Goal: Information Seeking & Learning: Learn about a topic

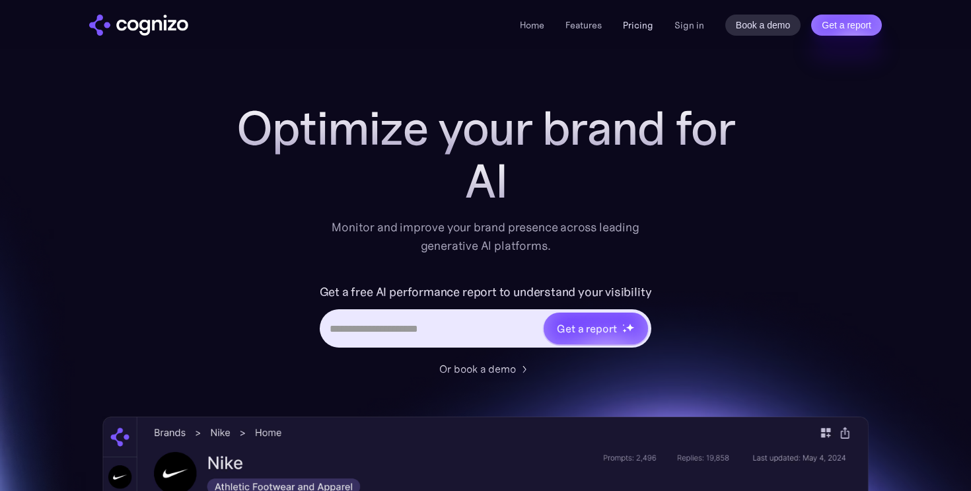
click at [640, 24] on link "Pricing" at bounding box center [638, 25] width 30 height 12
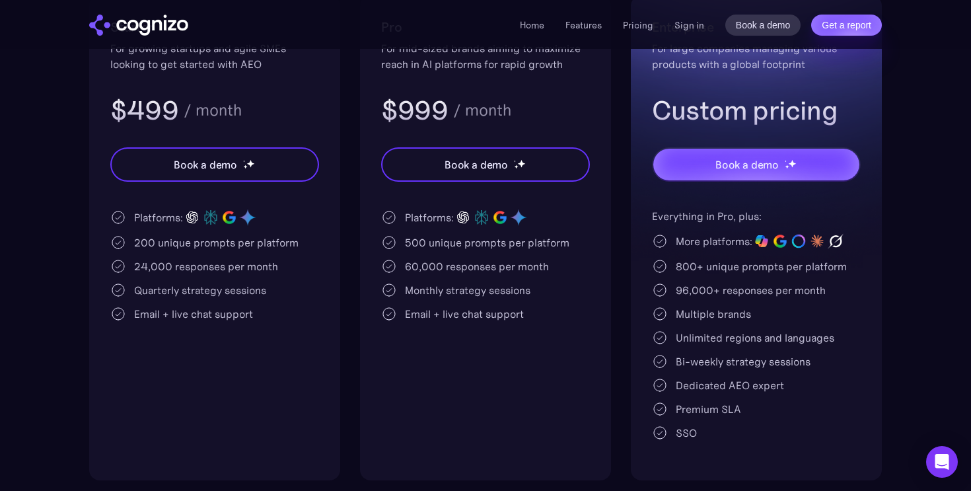
scroll to position [333, 0]
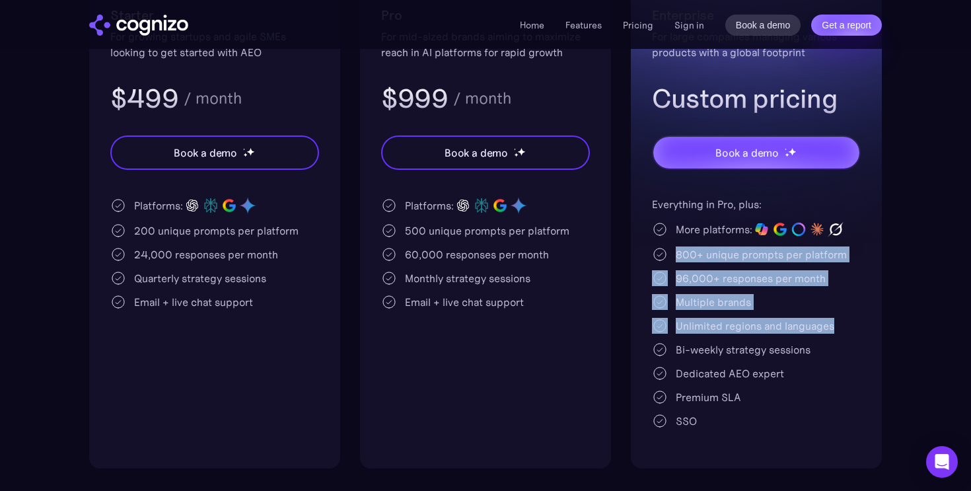
drag, startPoint x: 676, startPoint y: 253, endPoint x: 765, endPoint y: 337, distance: 122.4
click at [765, 337] on div "Everything in Pro, plus: More platforms: 800+ unique prompts per platform 96,00…" at bounding box center [756, 312] width 209 height 232
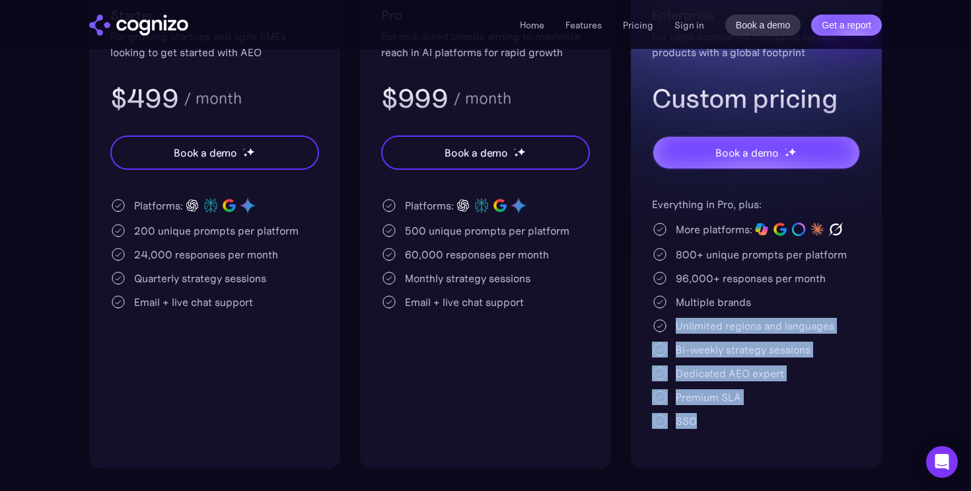
drag, startPoint x: 673, startPoint y: 325, endPoint x: 759, endPoint y: 415, distance: 124.2
click at [759, 415] on div "Everything in Pro, plus: More platforms: 800+ unique prompts per platform 96,00…" at bounding box center [756, 312] width 209 height 232
click at [759, 415] on div "SSO" at bounding box center [756, 421] width 209 height 16
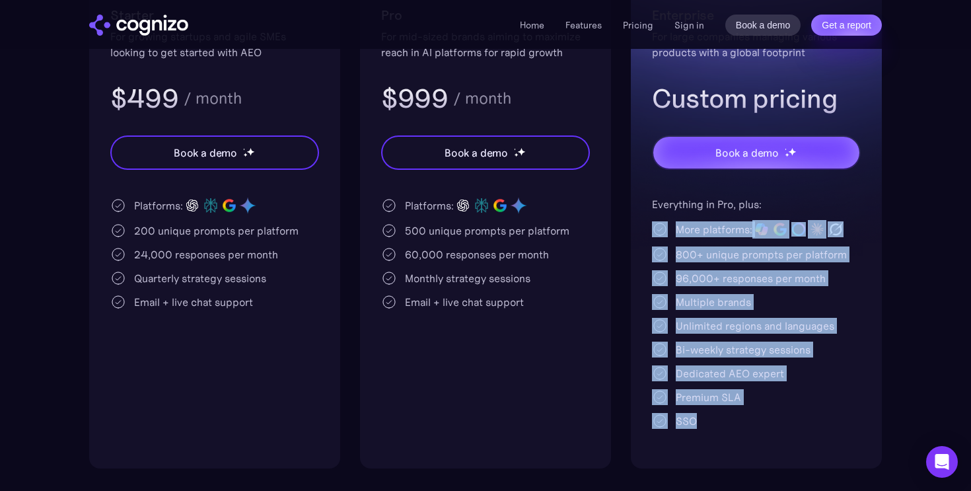
drag, startPoint x: 760, startPoint y: 429, endPoint x: 665, endPoint y: 231, distance: 219.4
click at [665, 231] on div "Enterprise For large companies managing various products with a global footprin…" at bounding box center [756, 225] width 251 height 485
click at [677, 232] on div "More platforms:" at bounding box center [713, 229] width 77 height 16
drag, startPoint x: 675, startPoint y: 231, endPoint x: 773, endPoint y: 425, distance: 217.0
click at [773, 425] on div "Everything in Pro, plus: More platforms: 800+ unique prompts per platform 96,00…" at bounding box center [756, 312] width 209 height 232
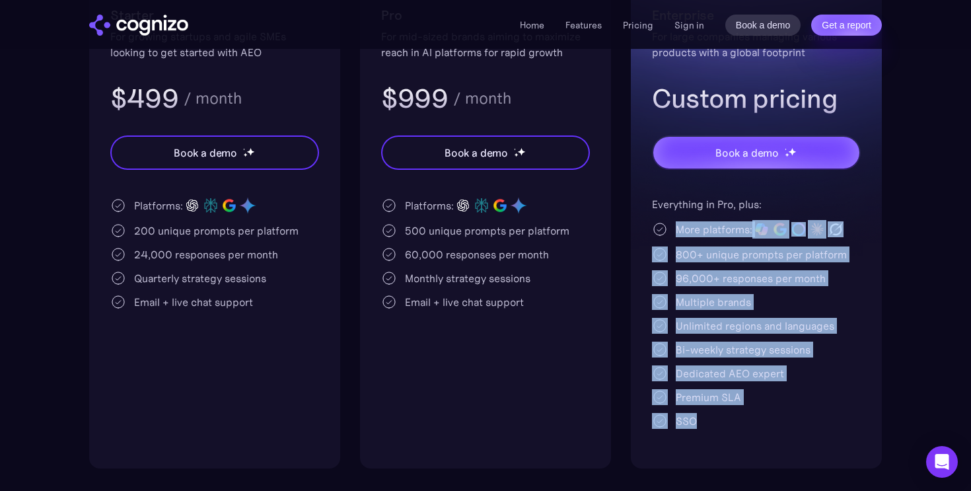
click at [773, 425] on div "SSO" at bounding box center [756, 421] width 209 height 16
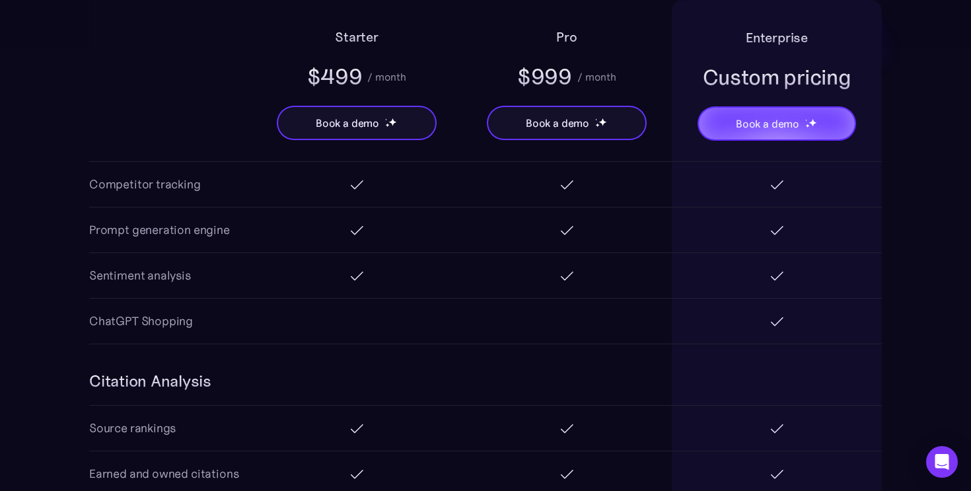
scroll to position [1401, 0]
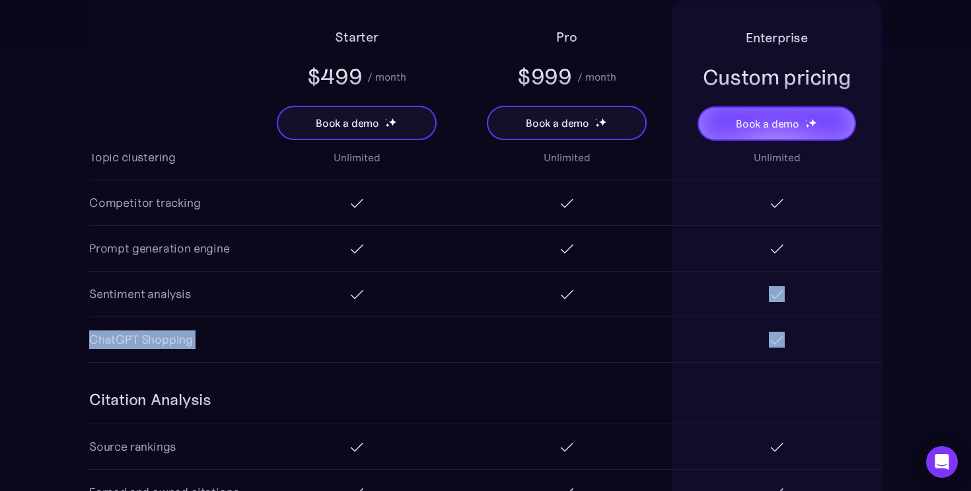
drag, startPoint x: 771, startPoint y: 327, endPoint x: 712, endPoint y: 274, distance: 79.5
click at [712, 274] on div "AI Search Analytics Platforms ChatGPT Perplexity Google AI Overviews Google Gem…" at bounding box center [485, 11] width 792 height 702
click at [759, 309] on div at bounding box center [776, 293] width 210 height 45
drag, startPoint x: 758, startPoint y: 299, endPoint x: 803, endPoint y: 360, distance: 75.9
click at [803, 360] on div "AI Search Analytics Platforms ChatGPT Perplexity Google AI Overviews Google Gem…" at bounding box center [485, 11] width 792 height 702
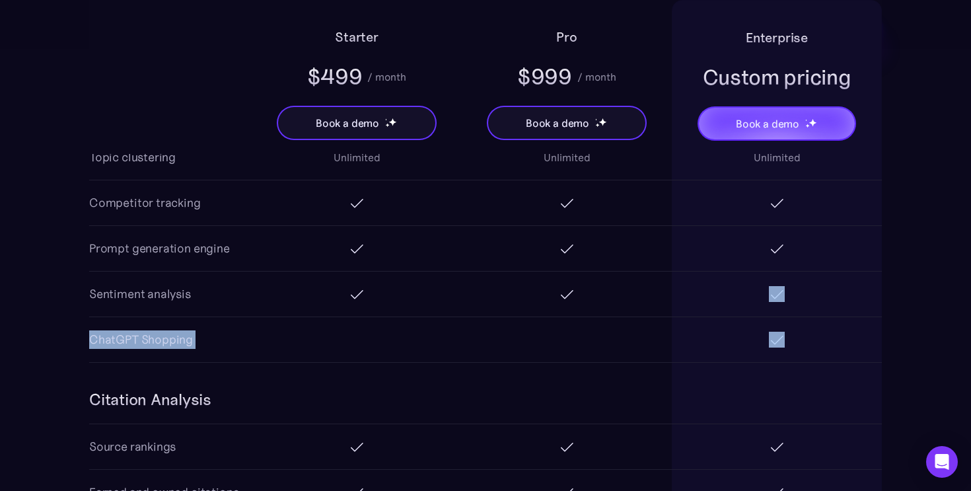
click at [803, 360] on div at bounding box center [776, 339] width 210 height 45
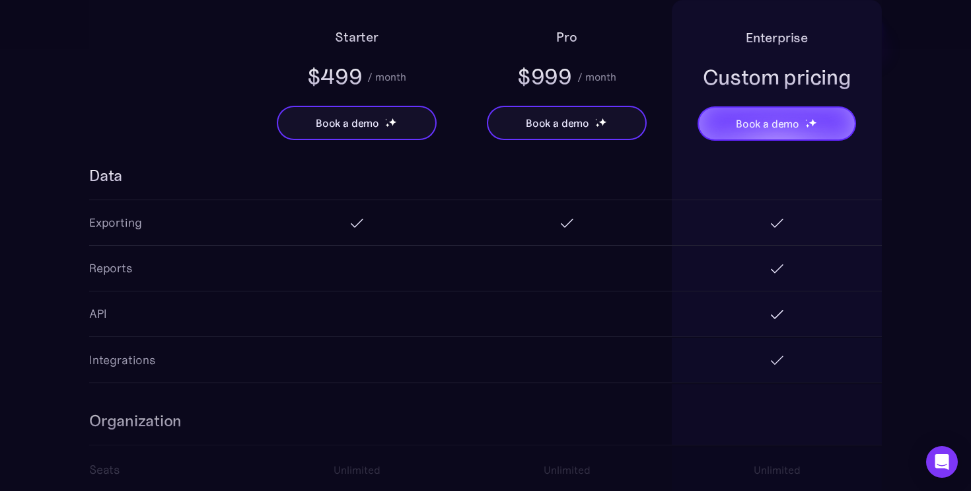
scroll to position [2166, 0]
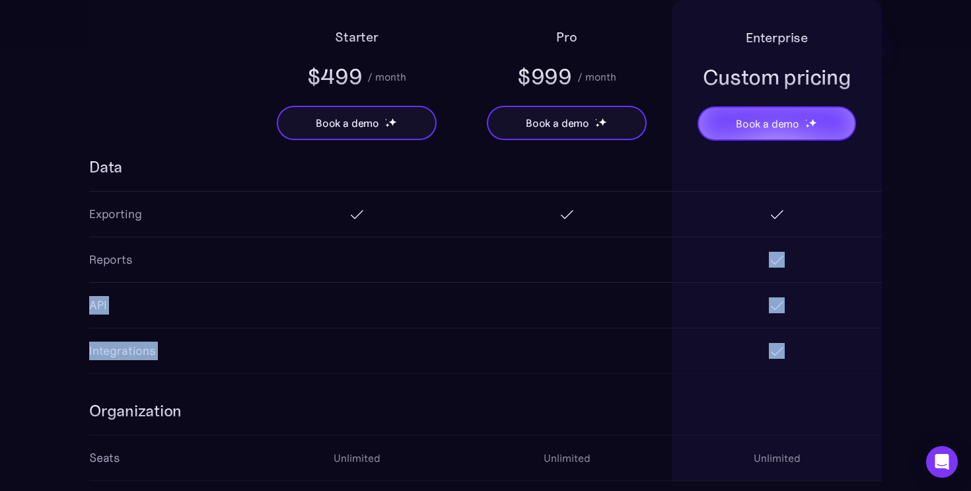
drag, startPoint x: 744, startPoint y: 257, endPoint x: 792, endPoint y: 347, distance: 102.2
click at [792, 347] on div "Data Exporting Reports API Integrations" at bounding box center [485, 252] width 792 height 244
click at [792, 347] on div at bounding box center [776, 350] width 210 height 45
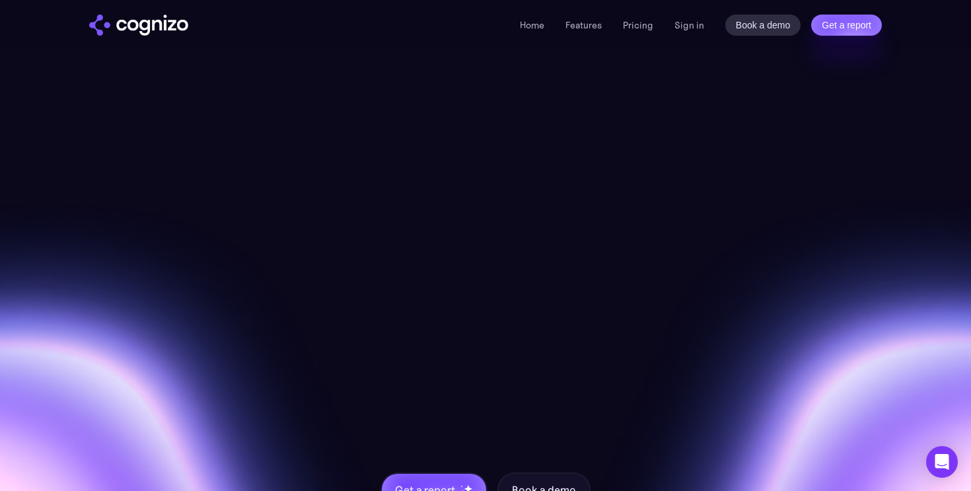
scroll to position [3666, 0]
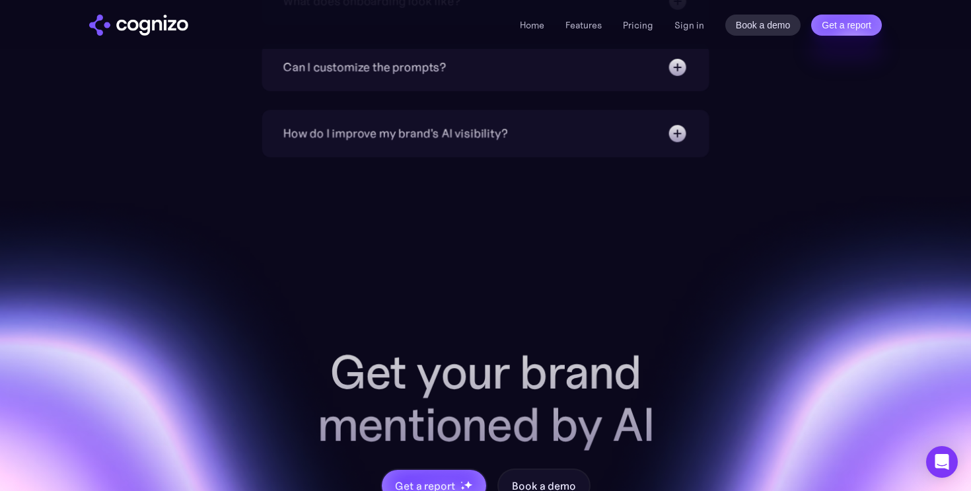
click at [785, 294] on div "Get your brand mentioned by AI Get a report Book a demo" at bounding box center [485, 398] width 971 height 485
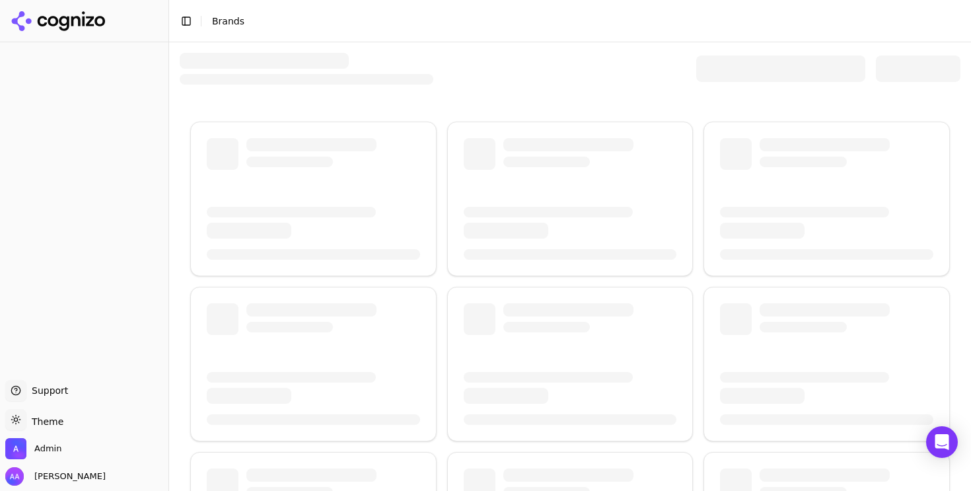
click at [741, 81] on div at bounding box center [780, 68] width 169 height 26
click at [741, 73] on div at bounding box center [780, 68] width 169 height 26
click at [727, 74] on div at bounding box center [780, 68] width 169 height 26
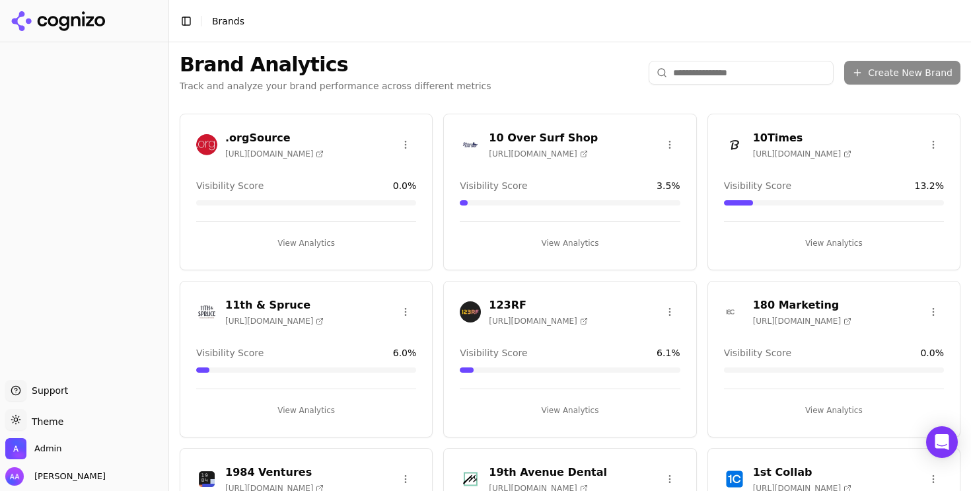
click at [732, 83] on input "search" at bounding box center [740, 73] width 185 height 24
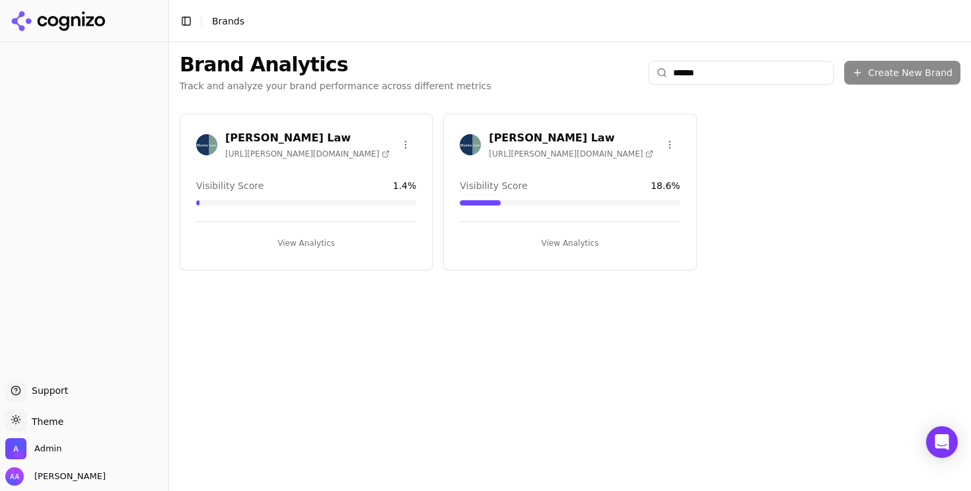
type input "******"
click at [473, 145] on img at bounding box center [470, 144] width 21 height 21
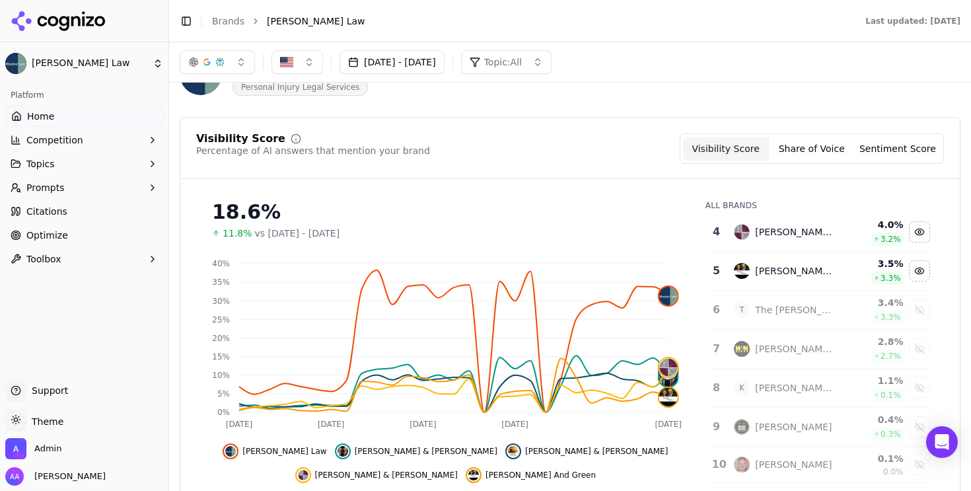
scroll to position [51, 0]
click at [546, 184] on div "Visibility Score Percentage of AI answers that mention your brand Visibility Sc…" at bounding box center [570, 325] width 780 height 414
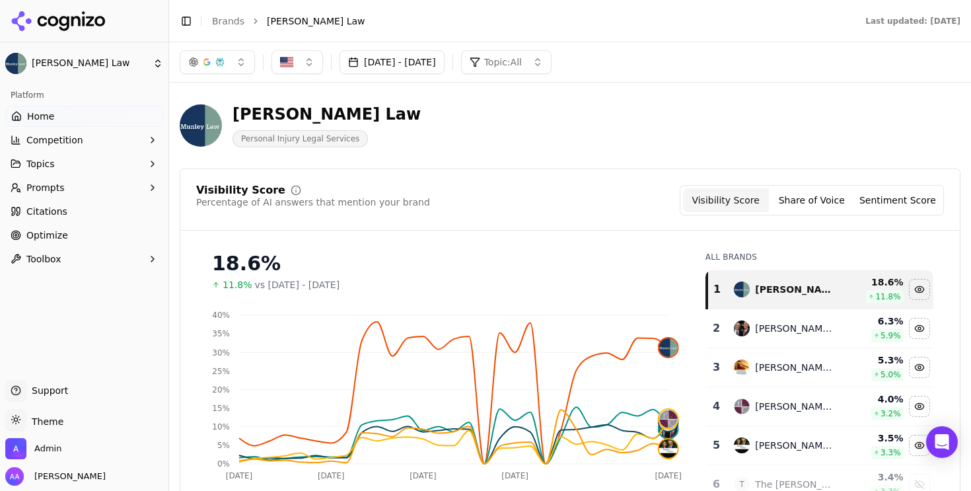
click at [107, 188] on button "Prompts" at bounding box center [84, 187] width 158 height 21
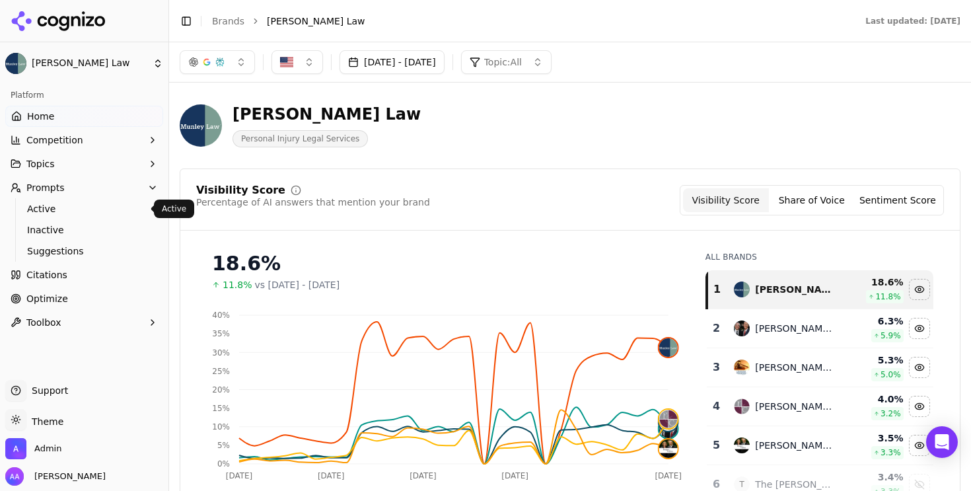
click at [98, 212] on span "Active" at bounding box center [84, 208] width 115 height 13
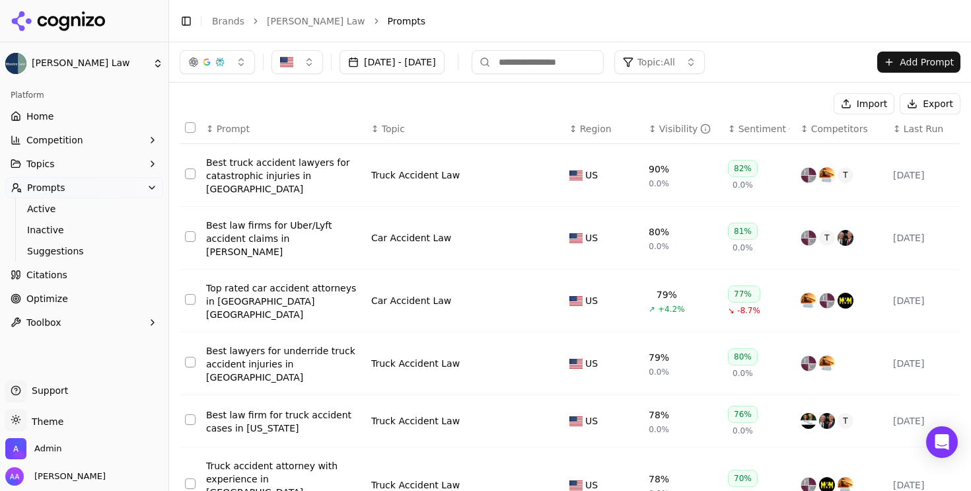
click at [675, 62] on span "Topic: All" at bounding box center [656, 61] width 38 height 13
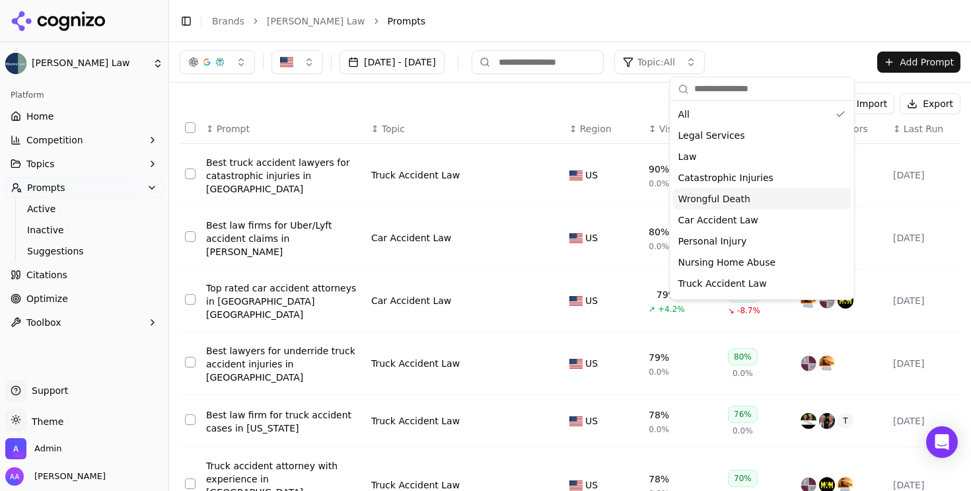
click at [719, 203] on span "Wrongful Death" at bounding box center [714, 198] width 72 height 13
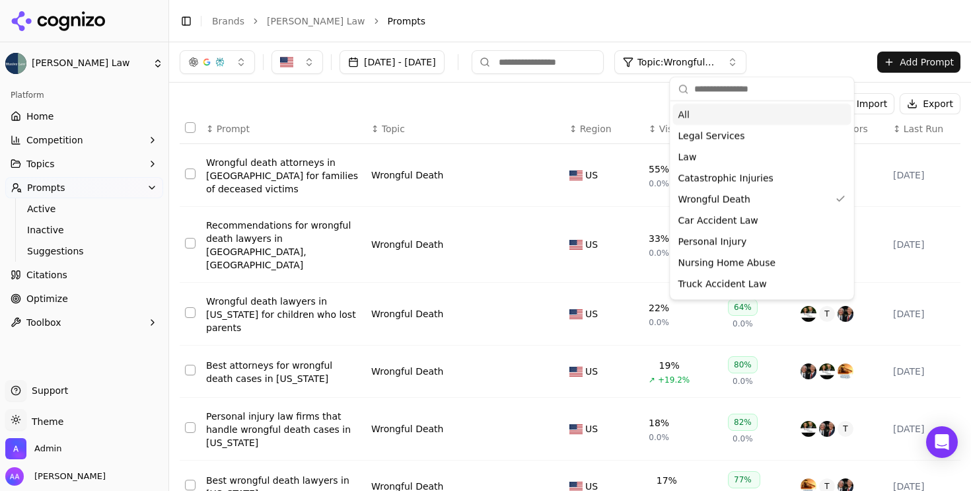
click at [713, 118] on div "All" at bounding box center [762, 114] width 178 height 21
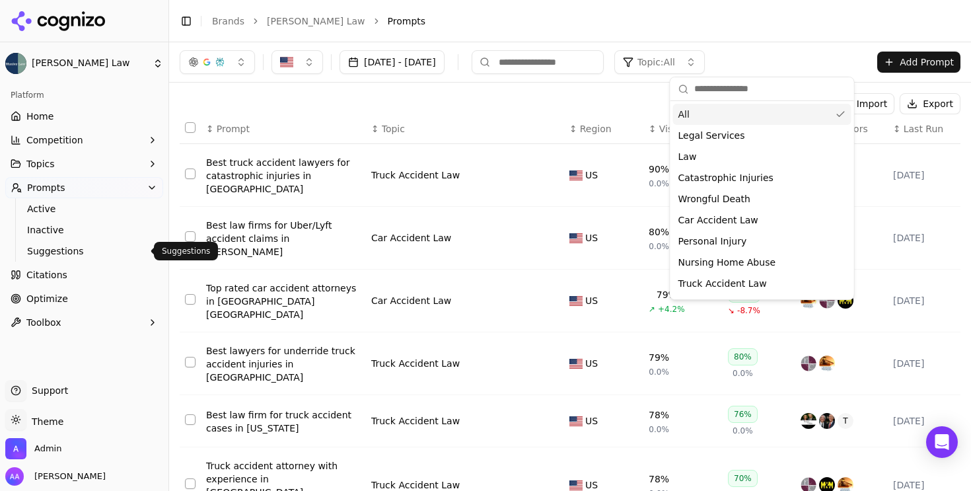
click at [75, 248] on span "Suggestions" at bounding box center [84, 250] width 115 height 13
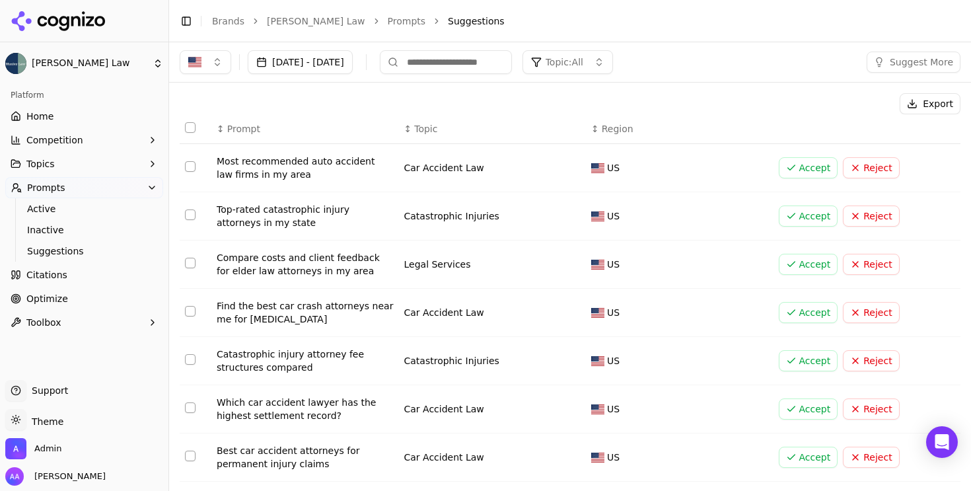
scroll to position [172, 0]
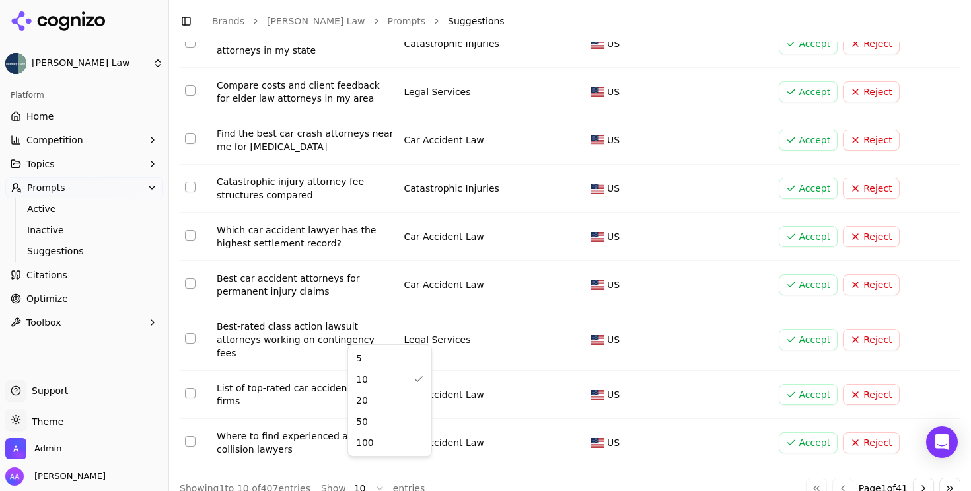
click at [366, 473] on html "Munley Law Platform Home Competition Topics Prompts Active Inactive Suggestions…" at bounding box center [485, 245] width 971 height 491
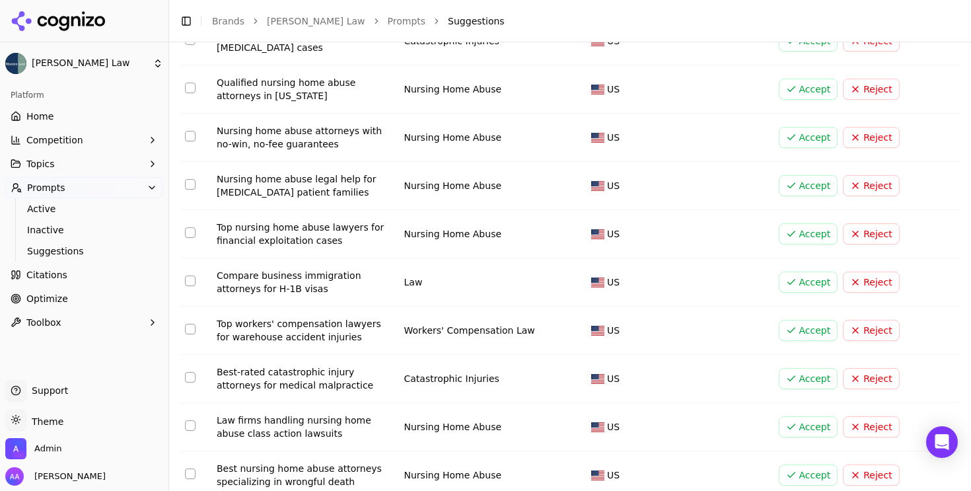
scroll to position [4584, 0]
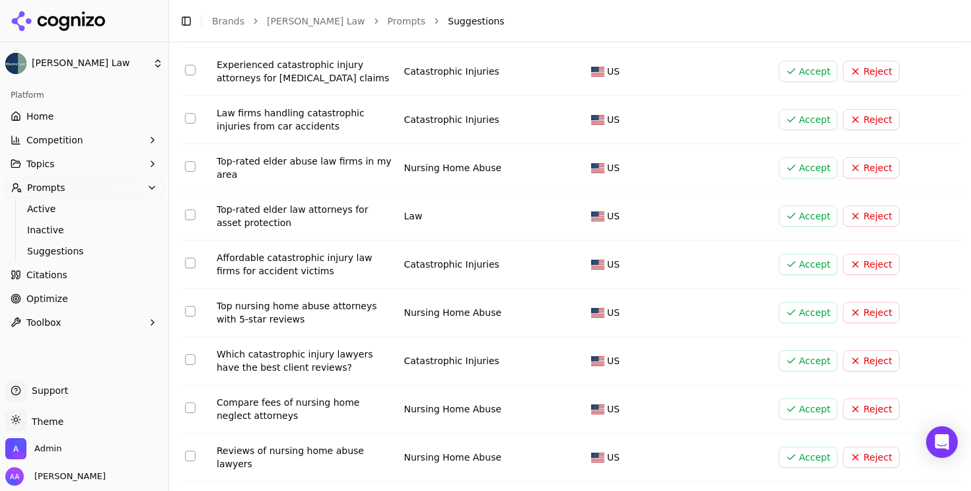
click at [625, 20] on li "Suggestions" at bounding box center [691, 21] width 486 height 13
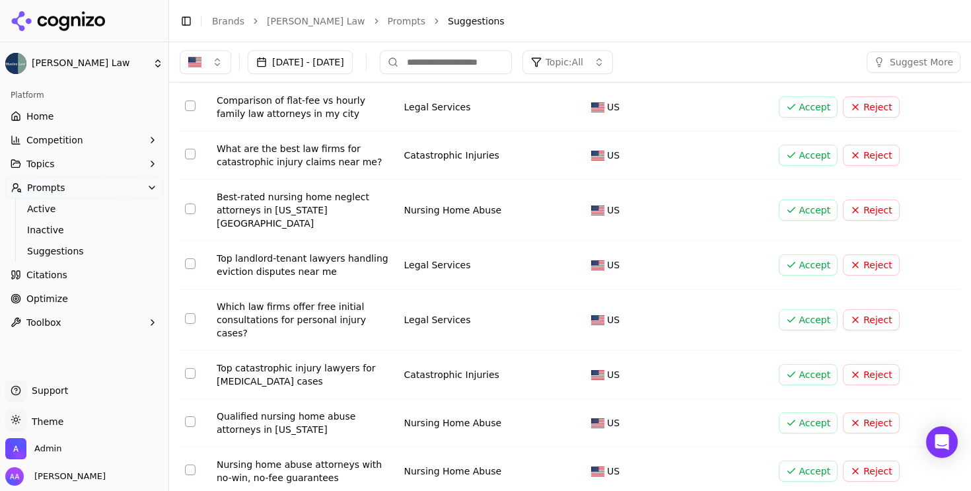
scroll to position [3375, 0]
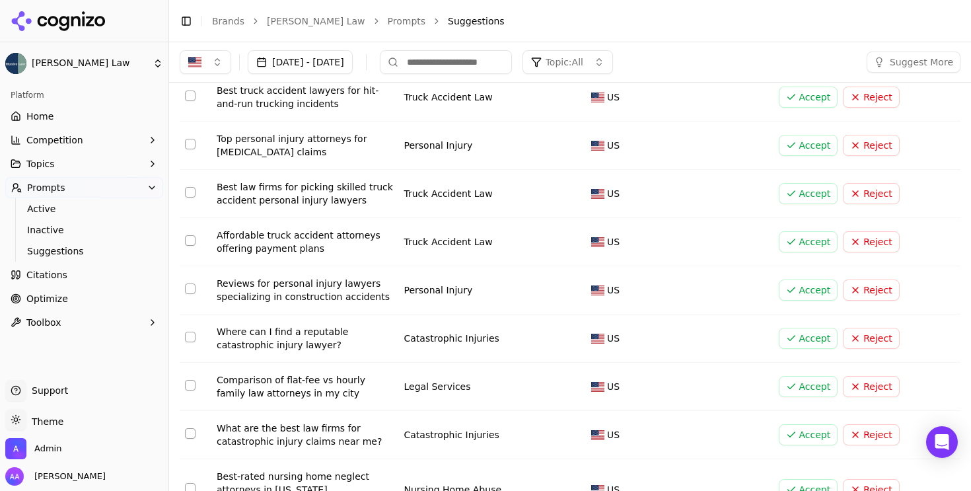
click at [230, 24] on link "Brands" at bounding box center [228, 21] width 32 height 11
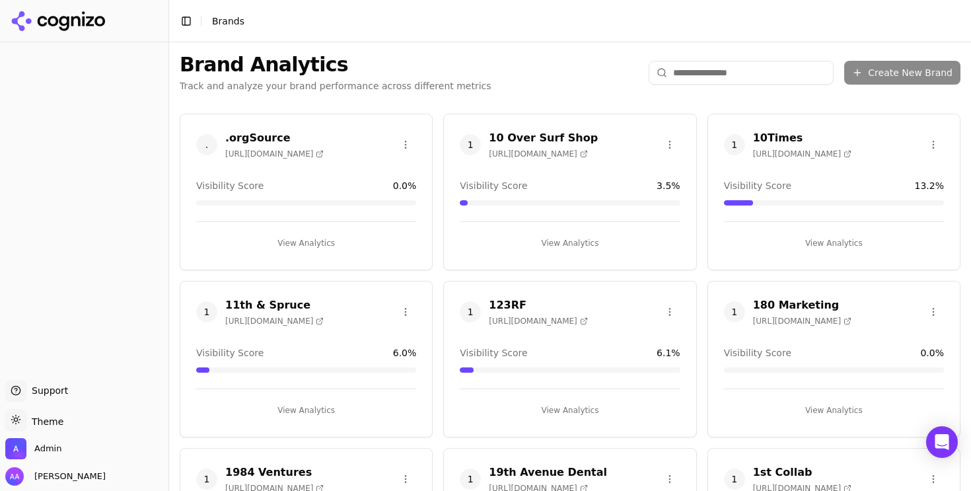
click at [699, 71] on html "Support Support Toggle theme Theme Admin Alp Aysan Toggle Sidebar Brands Brand …" at bounding box center [485, 245] width 971 height 491
click at [704, 71] on html "Support Support Toggle theme Theme Admin Alp Aysan Toggle Sidebar Brands Brand …" at bounding box center [485, 245] width 971 height 491
click at [726, 72] on html "Support Support Toggle theme Theme Admin Alp Aysan Toggle Sidebar Brands Brand …" at bounding box center [485, 245] width 971 height 491
click at [726, 77] on html "Support Support Toggle theme Theme Admin Alp Aysan Toggle Sidebar Brands Brand …" at bounding box center [485, 245] width 971 height 491
click at [718, 76] on input "search" at bounding box center [740, 73] width 185 height 24
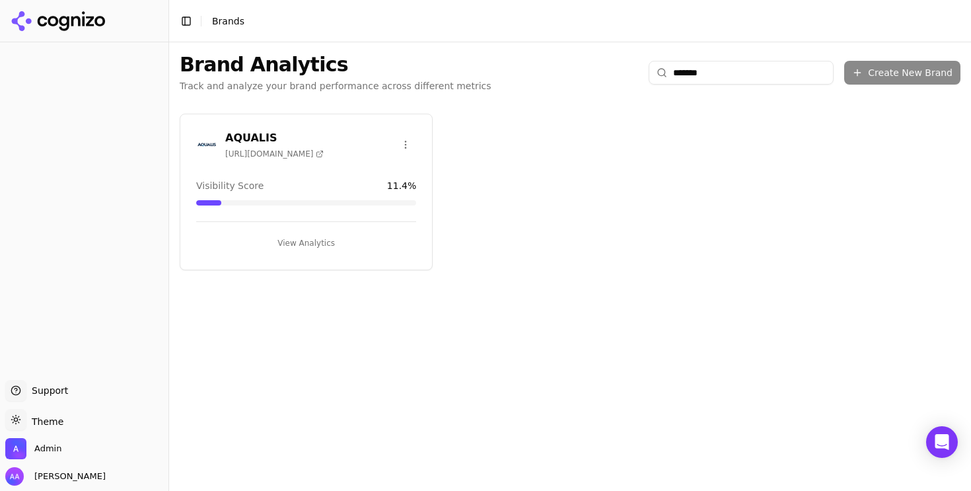
type input "*******"
click at [197, 138] on img at bounding box center [206, 144] width 21 height 21
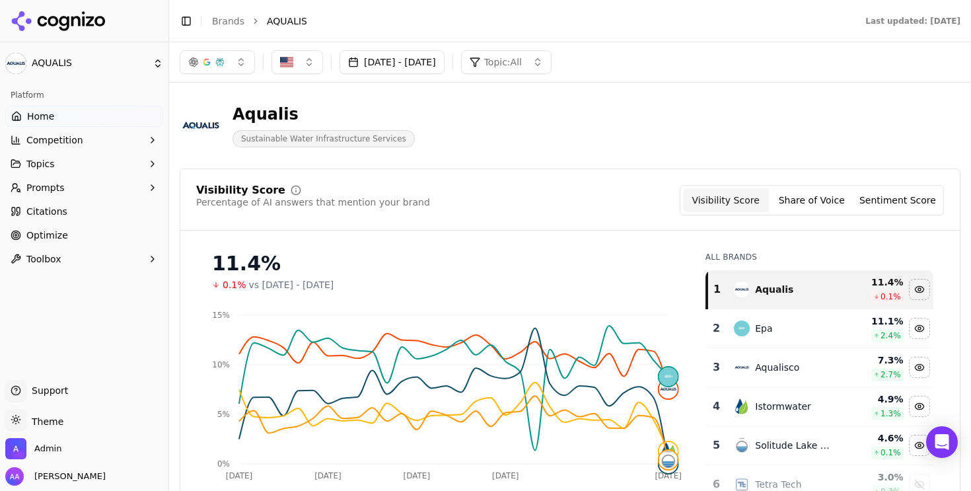
click at [444, 51] on button "Aug 18, 2025 - Sep 17, 2025" at bounding box center [391, 62] width 105 height 24
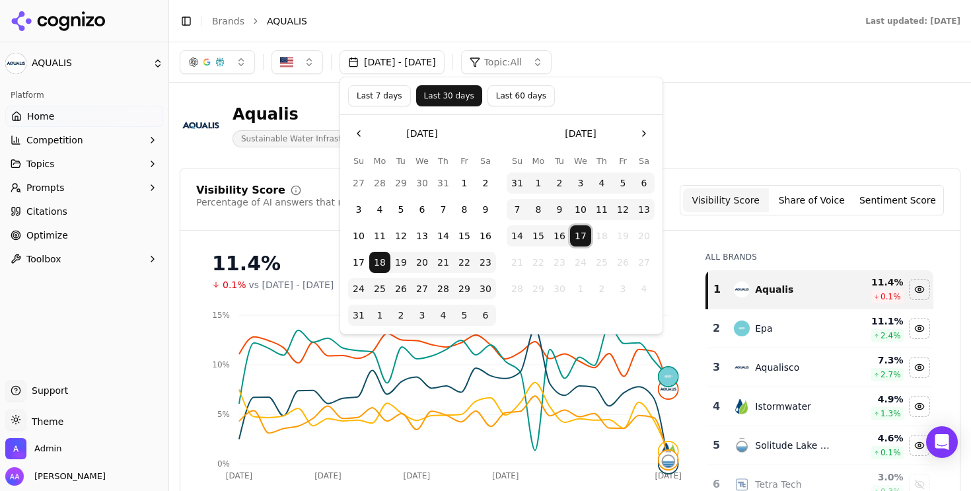
click at [587, 242] on button "17" at bounding box center [580, 235] width 21 height 21
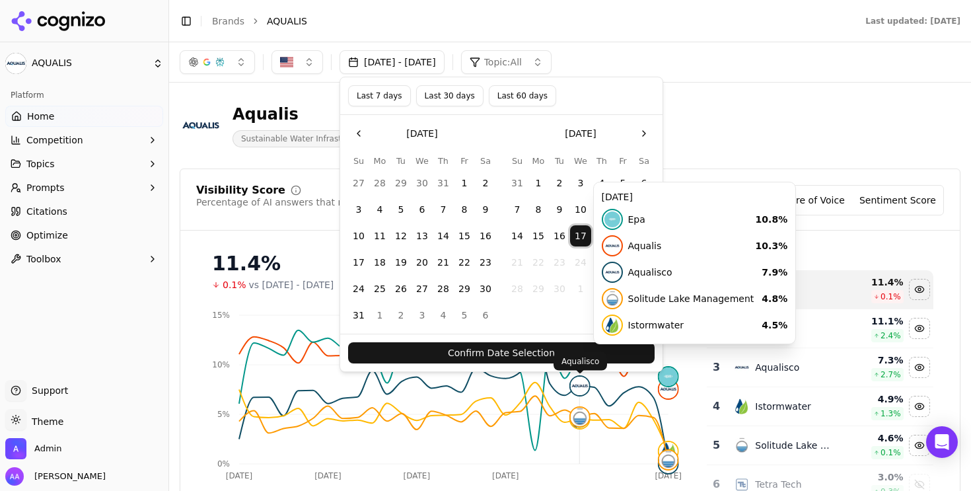
click at [581, 349] on button "Confirm Date Selection" at bounding box center [501, 352] width 306 height 21
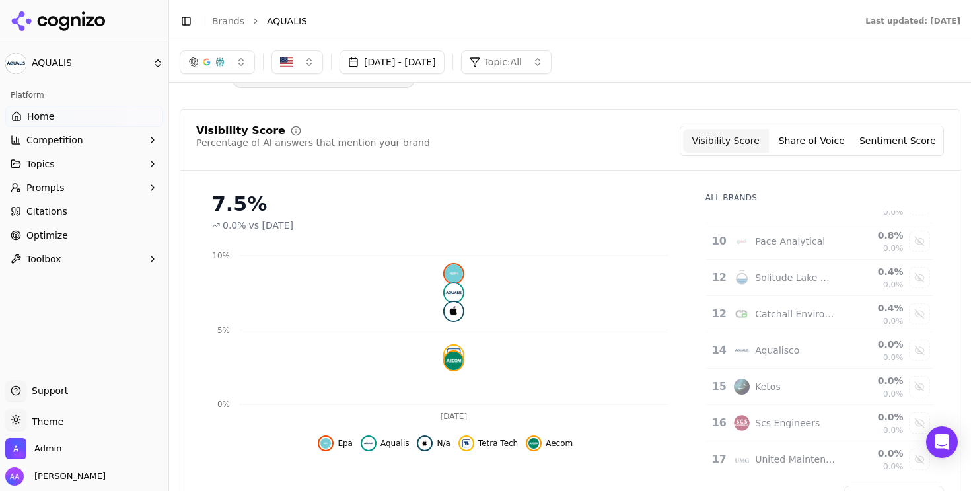
scroll to position [353, 0]
click at [233, 69] on button "button" at bounding box center [217, 62] width 75 height 24
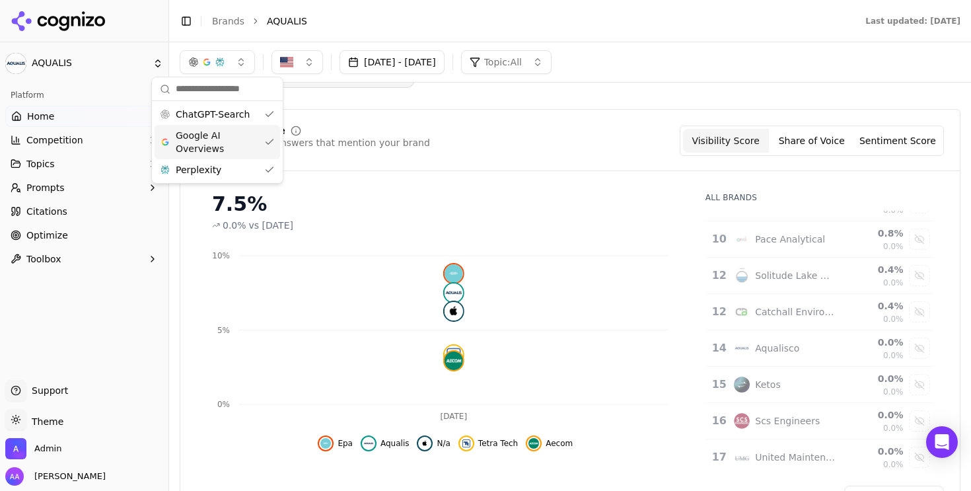
click at [224, 134] on span "Google AI Overviews" at bounding box center [217, 142] width 83 height 26
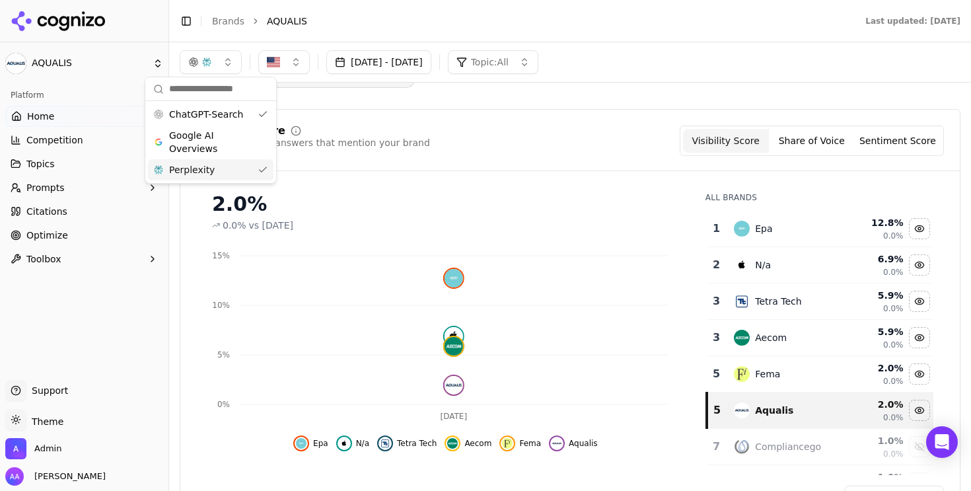
click at [224, 169] on div "Perplexity" at bounding box center [210, 169] width 125 height 21
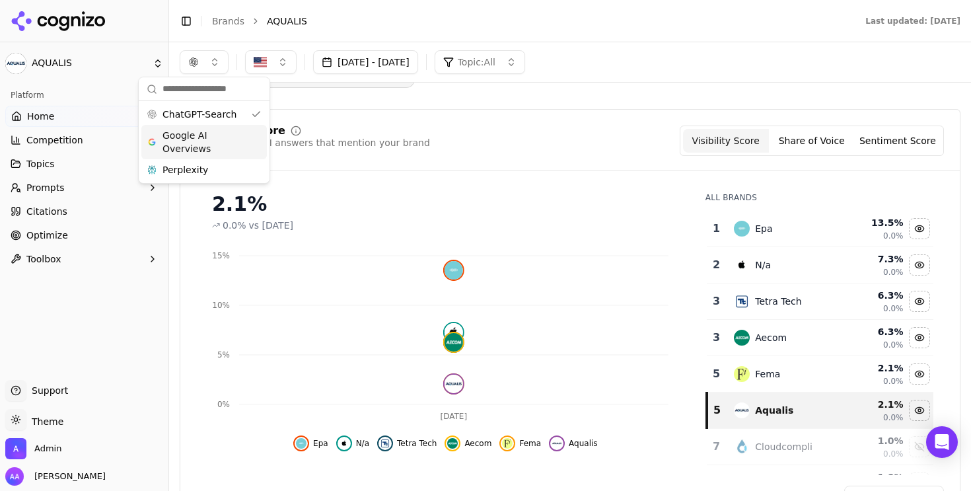
click at [224, 143] on span "Google AI Overviews" at bounding box center [203, 142] width 83 height 26
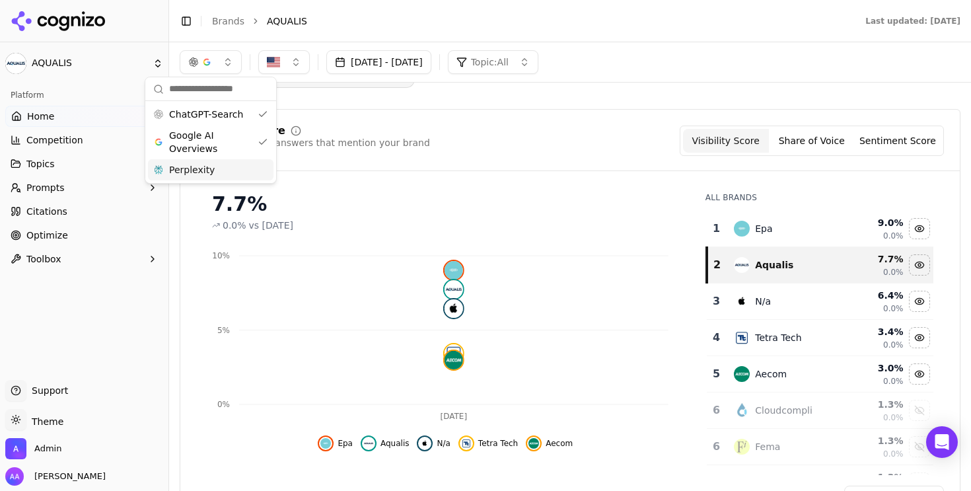
click at [226, 171] on div "Perplexity" at bounding box center [210, 169] width 125 height 21
click at [238, 114] on span "ChatGPT-Search" at bounding box center [213, 114] width 74 height 13
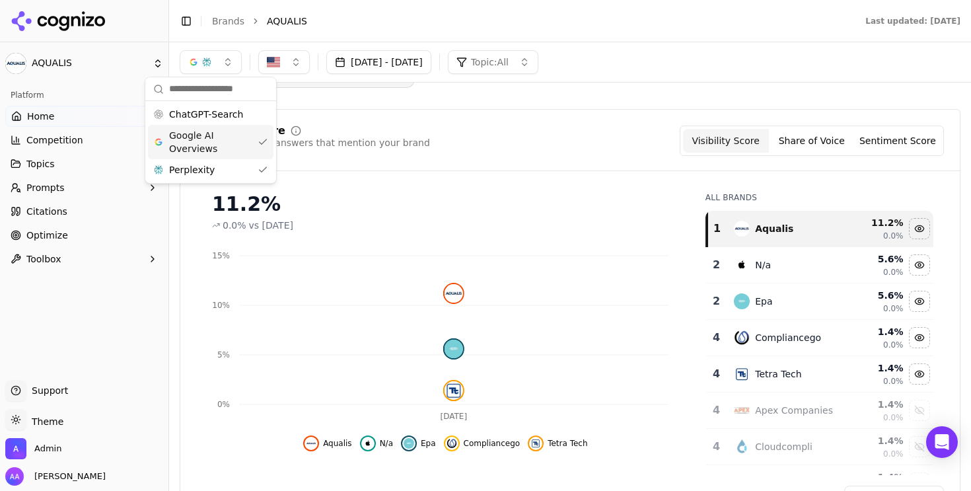
click at [230, 135] on span "Google AI Overviews" at bounding box center [210, 142] width 83 height 26
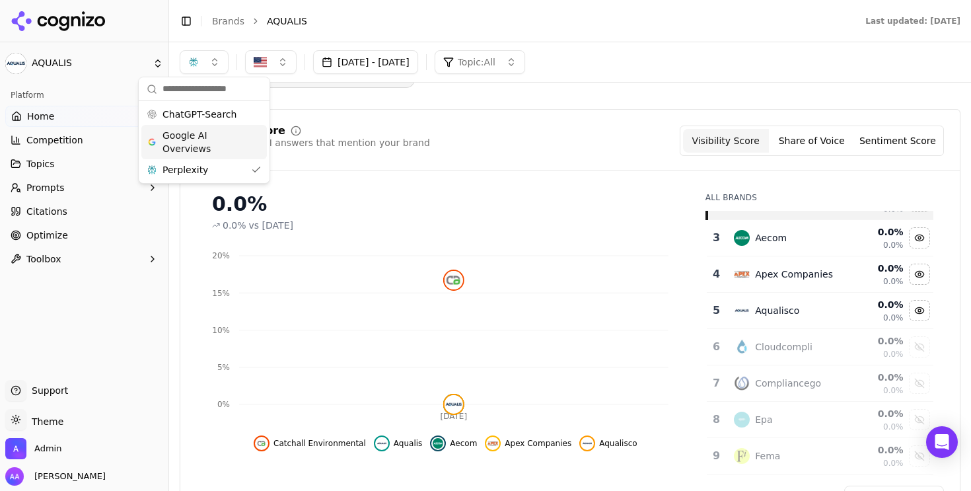
scroll to position [65, 0]
click at [76, 184] on button "Prompts" at bounding box center [84, 187] width 158 height 21
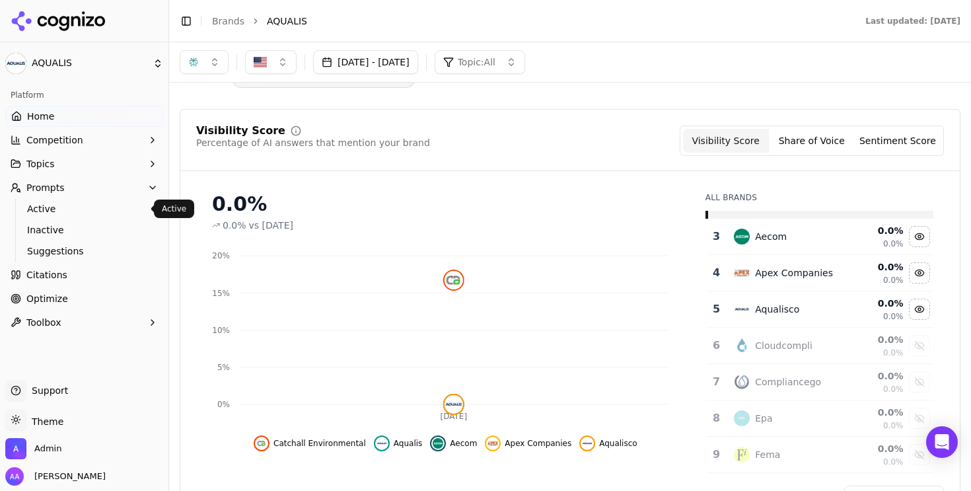
click at [71, 214] on span "Active" at bounding box center [84, 208] width 115 height 13
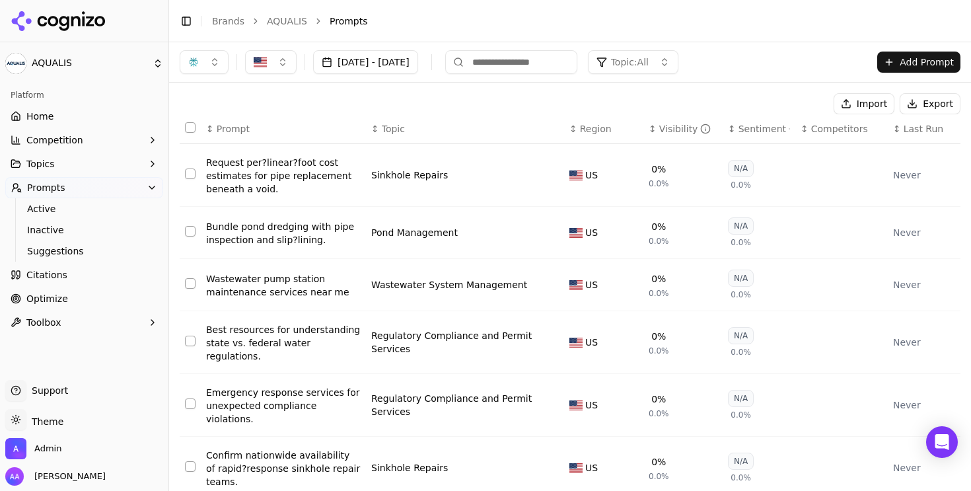
click at [207, 67] on button "button" at bounding box center [204, 62] width 49 height 24
click at [202, 141] on span "Google AI Overviews" at bounding box center [203, 142] width 83 height 26
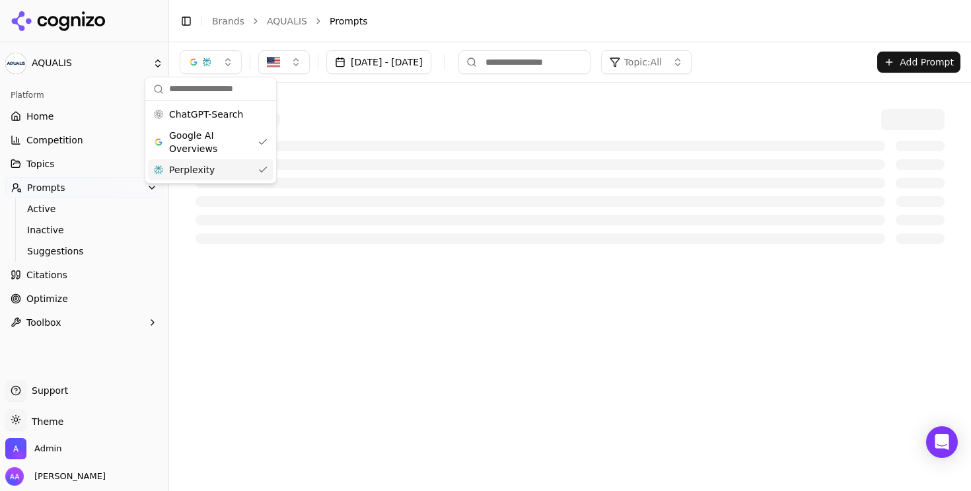
click at [212, 175] on div "Perplexity" at bounding box center [210, 169] width 125 height 21
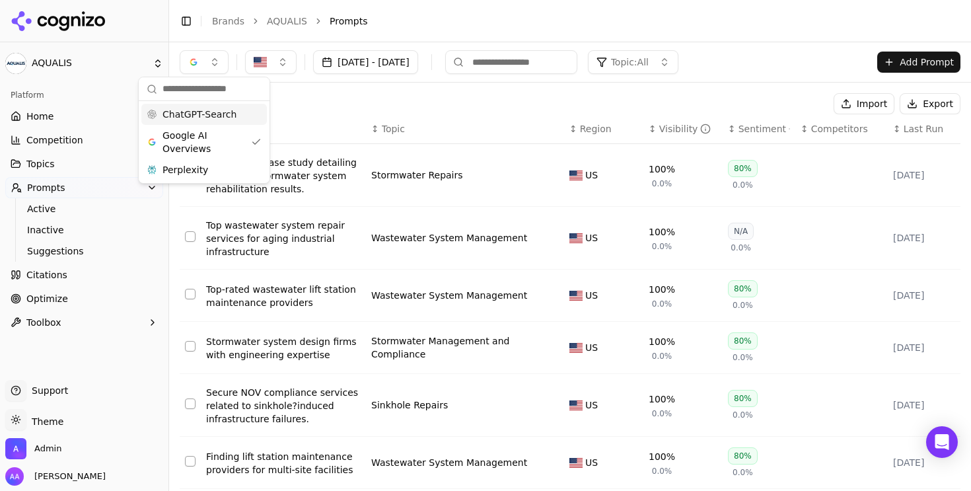
click at [924, 135] on span "Last Run" at bounding box center [923, 128] width 40 height 13
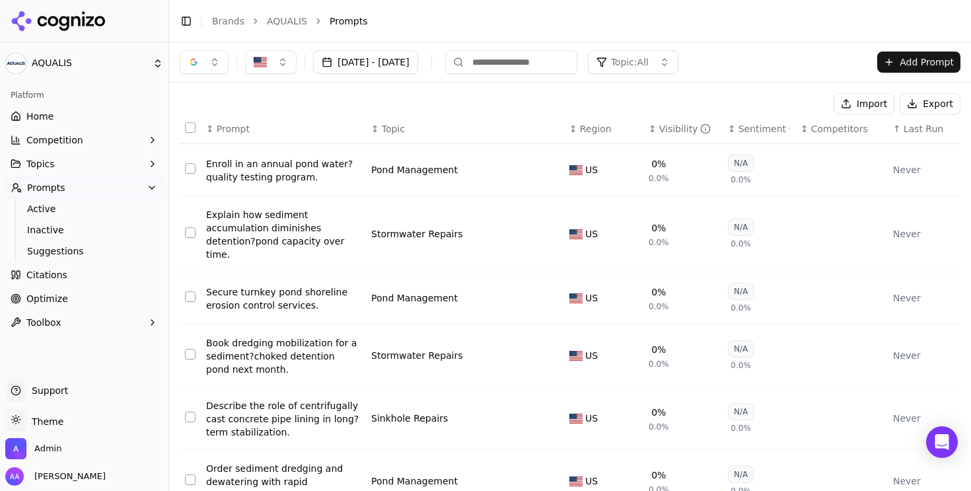
click at [924, 135] on span "Last Run" at bounding box center [923, 128] width 40 height 13
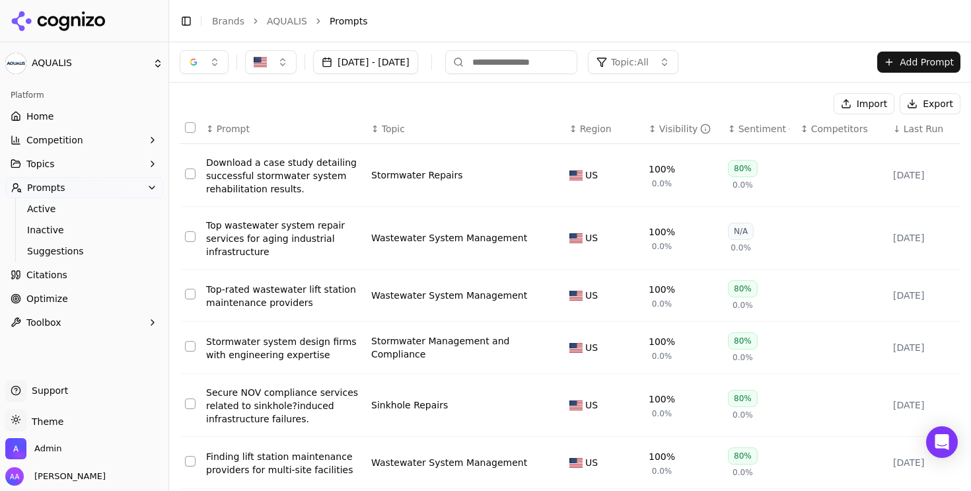
click at [924, 135] on span "Last Run" at bounding box center [923, 128] width 40 height 13
click at [213, 62] on button "button" at bounding box center [204, 62] width 49 height 24
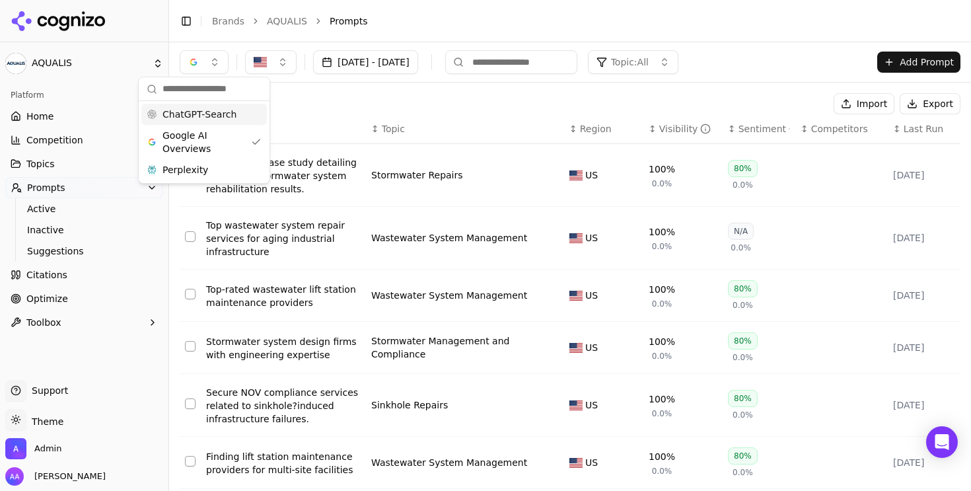
click at [203, 106] on div "ChatGPT-Search" at bounding box center [203, 114] width 125 height 21
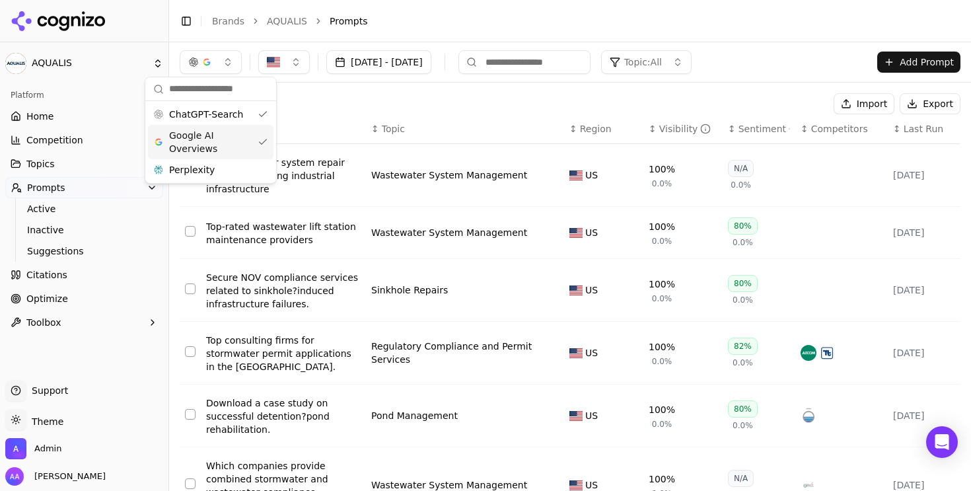
click at [208, 139] on span "Google AI Overviews" at bounding box center [210, 142] width 83 height 26
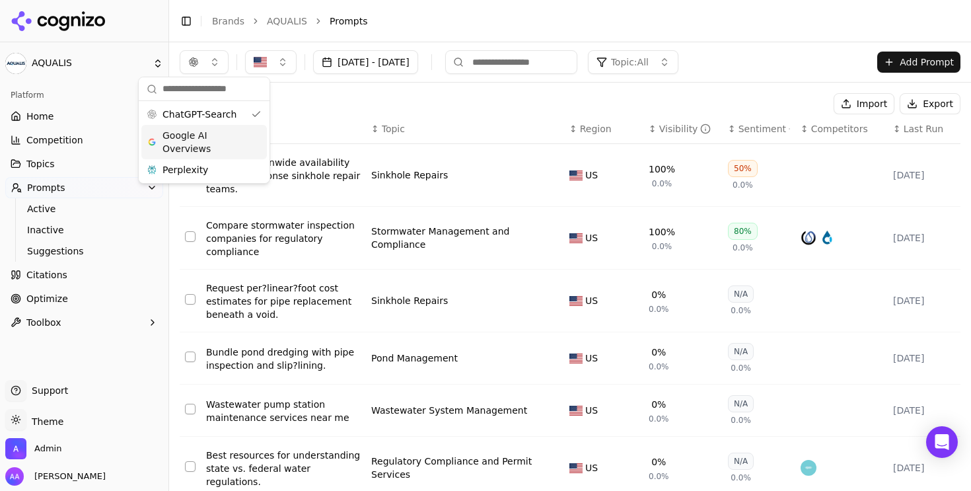
click at [928, 130] on span "Last Run" at bounding box center [923, 128] width 40 height 13
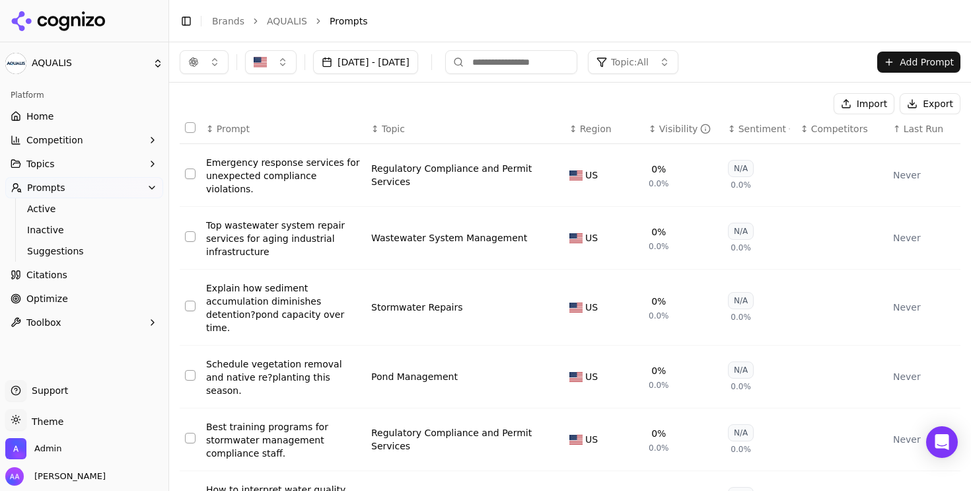
scroll to position [286, 0]
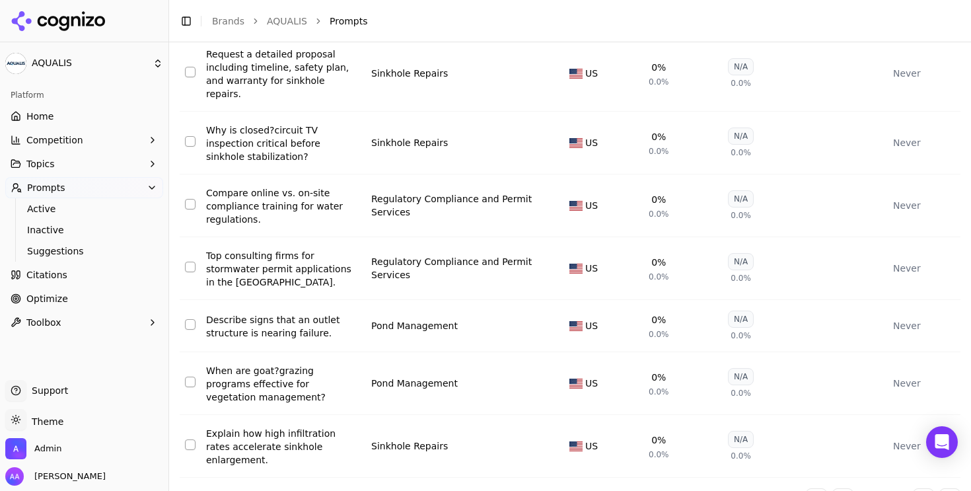
click at [923, 488] on button "Go to next page" at bounding box center [922, 498] width 21 height 21
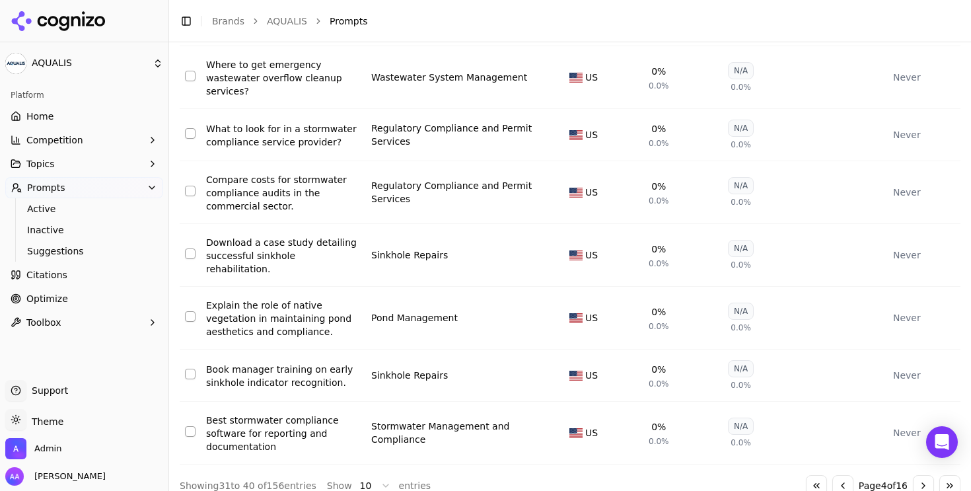
click at [923, 475] on button "Go to next page" at bounding box center [922, 485] width 21 height 21
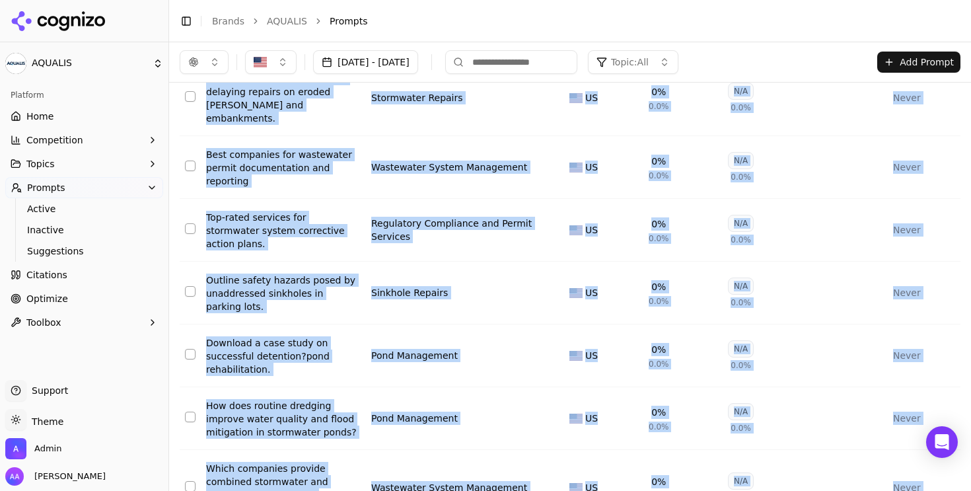
scroll to position [125, 0]
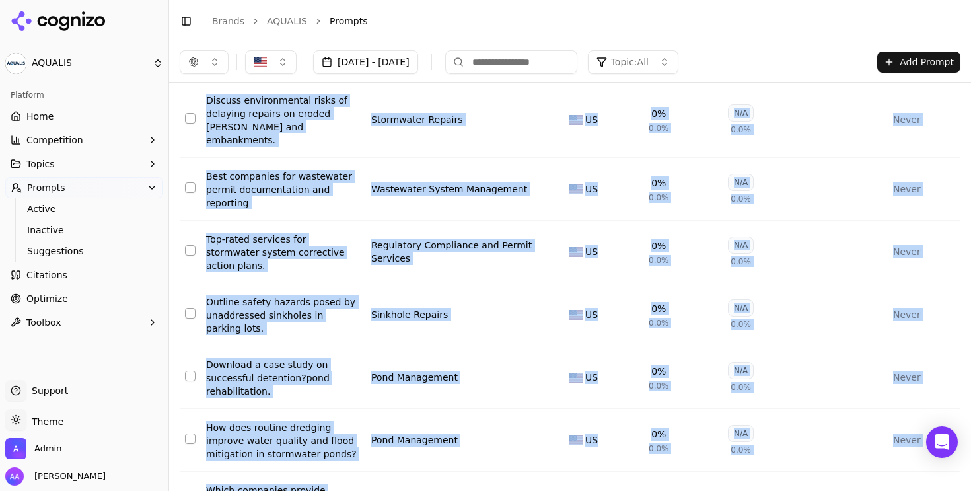
click at [277, 24] on link "AQUALIS" at bounding box center [287, 21] width 40 height 13
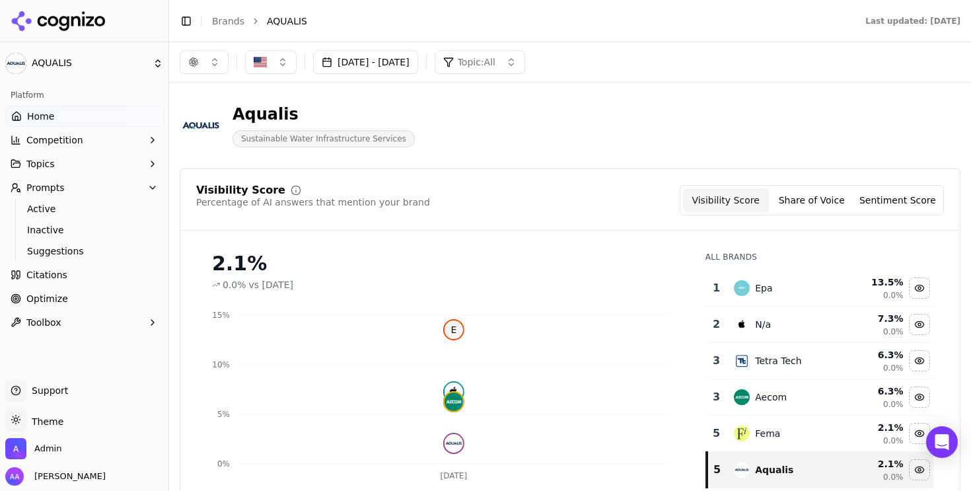
click at [210, 56] on button "button" at bounding box center [204, 62] width 49 height 24
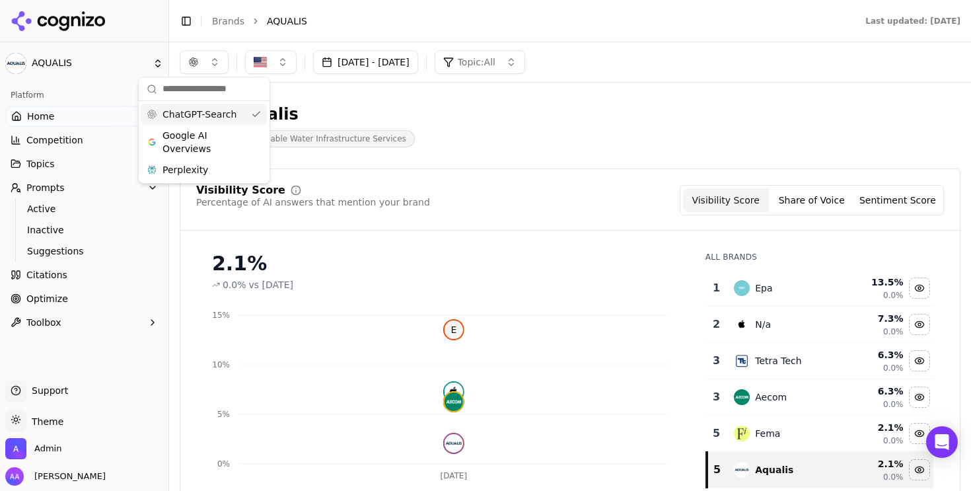
click at [211, 123] on div "ChatGPT-Search" at bounding box center [203, 114] width 125 height 21
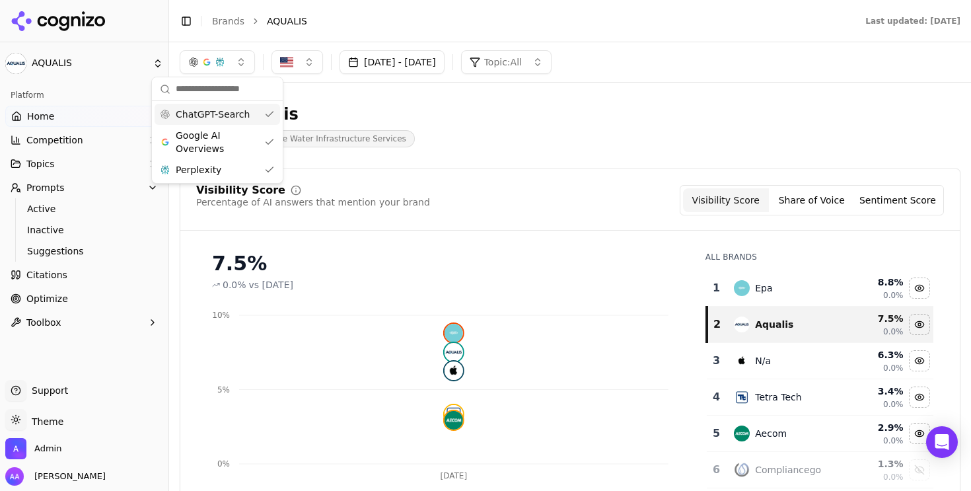
click at [475, 117] on div "Aqualis Sustainable Water Infrastructure Services" at bounding box center [476, 126] width 592 height 44
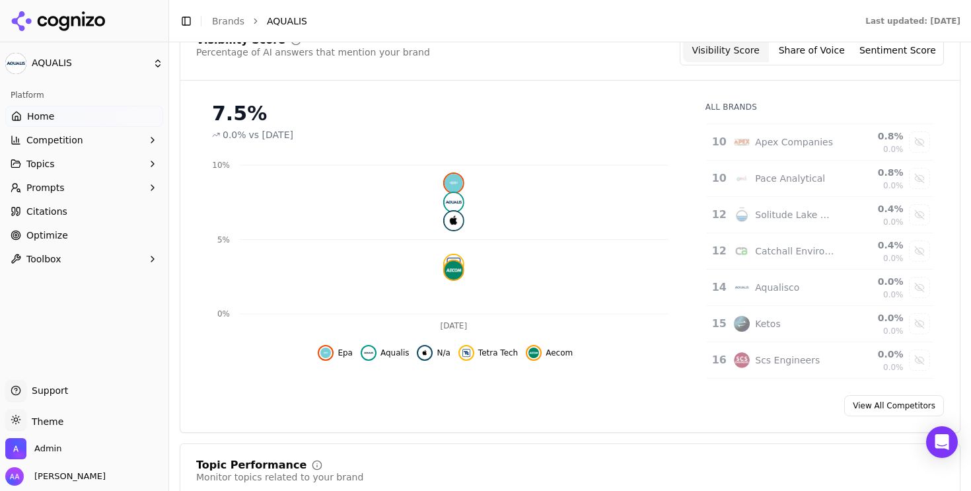
scroll to position [353, 0]
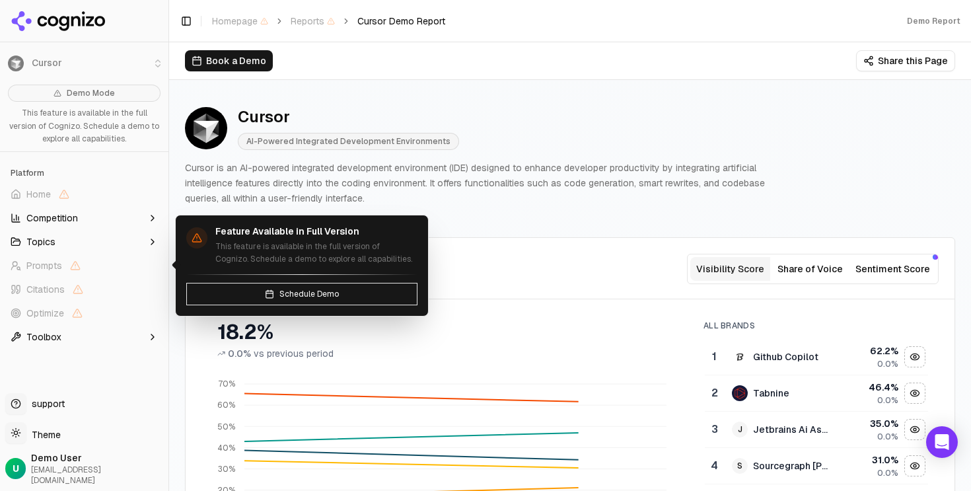
click at [123, 246] on button "Topics" at bounding box center [84, 241] width 158 height 21
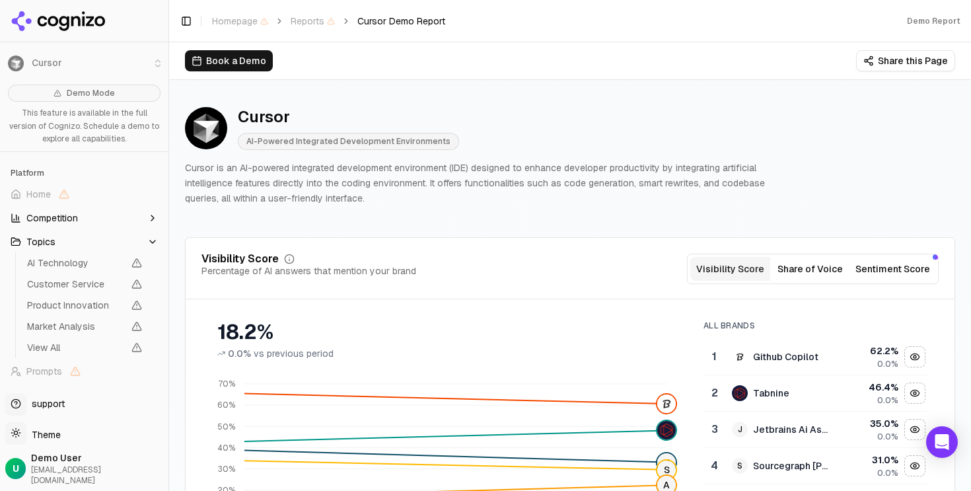
click at [135, 238] on button "Topics" at bounding box center [84, 241] width 158 height 21
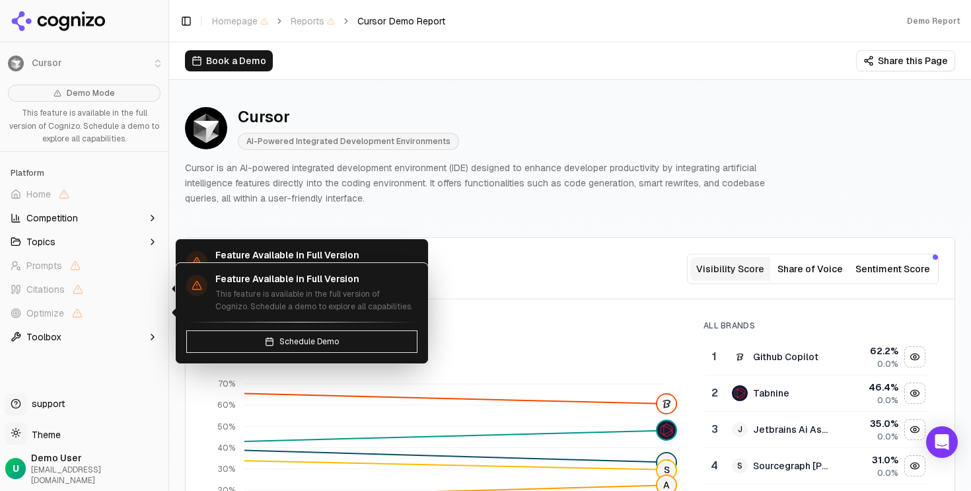
click at [66, 340] on button "Toolbox" at bounding box center [84, 336] width 158 height 21
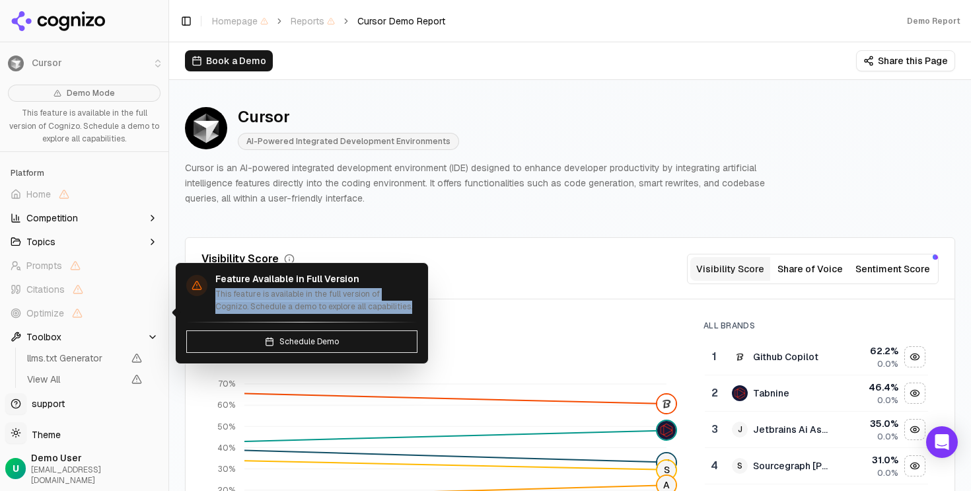
drag, startPoint x: 228, startPoint y: 286, endPoint x: 327, endPoint y: 316, distance: 103.6
click at [327, 316] on div "Feature Available in Full Version This feature is available in the full version…" at bounding box center [302, 313] width 252 height 100
click at [340, 310] on p "This feature is available in the full version of Cognizo. Schedule a demo to ex…" at bounding box center [316, 301] width 202 height 26
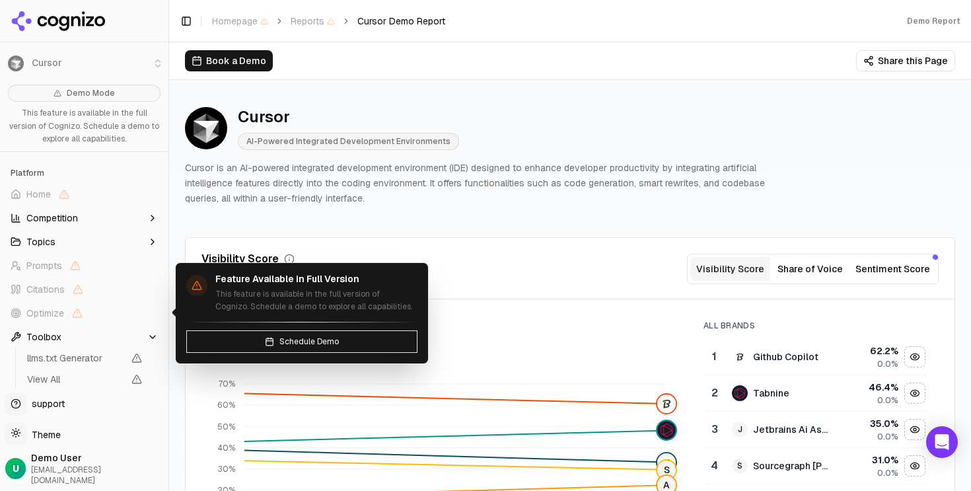
click at [340, 310] on p "This feature is available in the full version of Cognizo. Schedule a demo to ex…" at bounding box center [316, 301] width 202 height 26
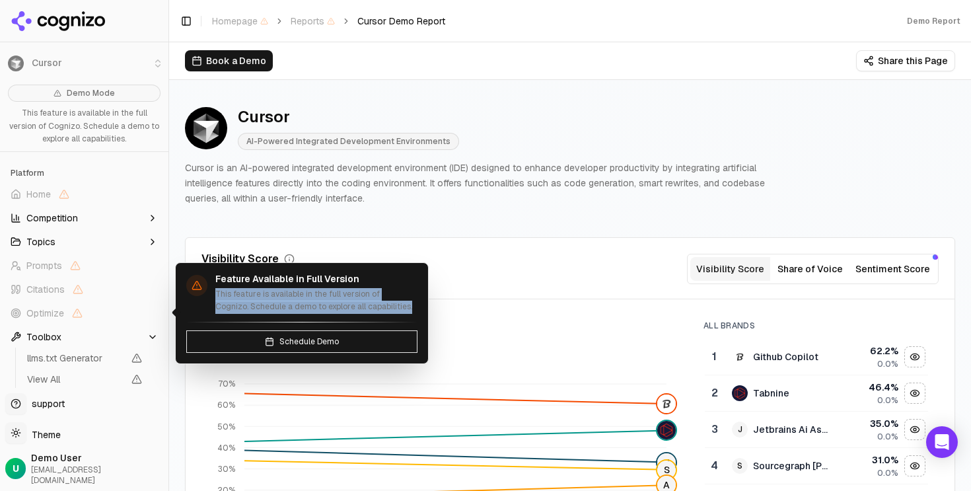
click at [340, 310] on p "This feature is available in the full version of Cognizo. Schedule a demo to ex…" at bounding box center [316, 301] width 202 height 26
click at [355, 310] on p "This feature is available in the full version of Cognizo. Schedule a demo to ex…" at bounding box center [316, 301] width 202 height 26
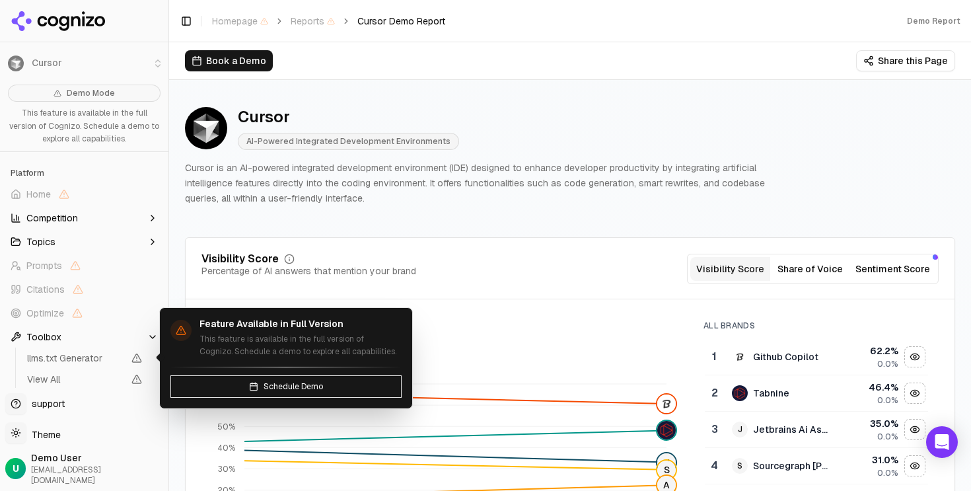
click at [129, 339] on button "Toolbox" at bounding box center [84, 336] width 158 height 21
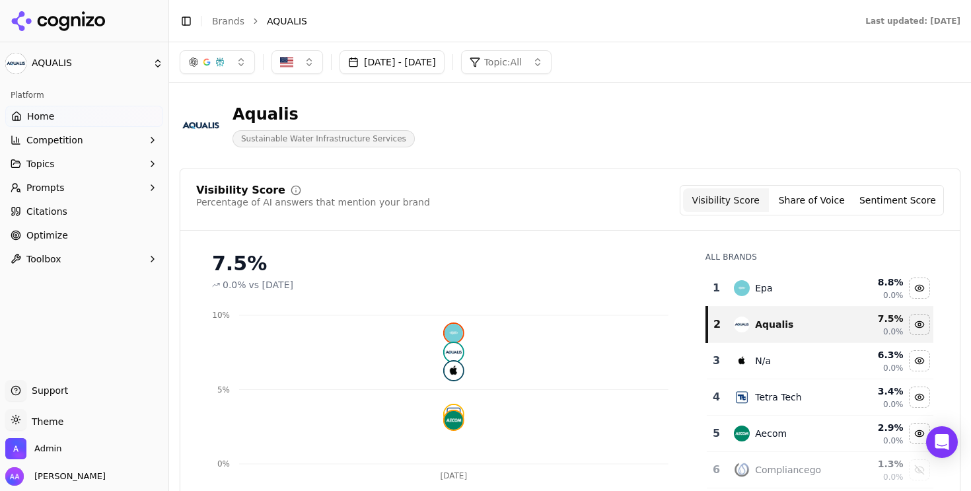
click at [451, 160] on header "Aqualis Sustainable Water Infrastructure Services" at bounding box center [570, 130] width 780 height 75
click at [531, 159] on header "Aqualis Sustainable Water Infrastructure Services" at bounding box center [570, 130] width 780 height 75
click at [522, 67] on span "Topic: All" at bounding box center [503, 61] width 38 height 13
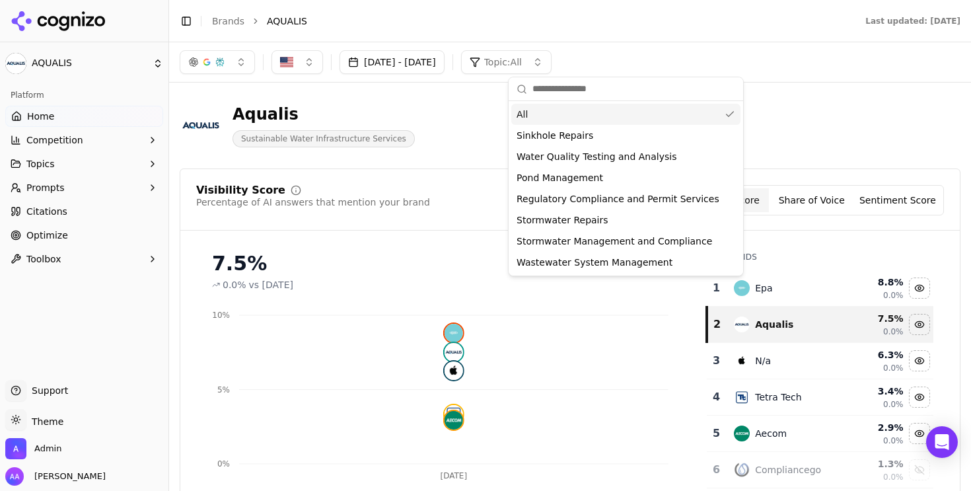
click at [522, 67] on span "Topic: All" at bounding box center [503, 61] width 38 height 13
